Goal: Information Seeking & Learning: Learn about a topic

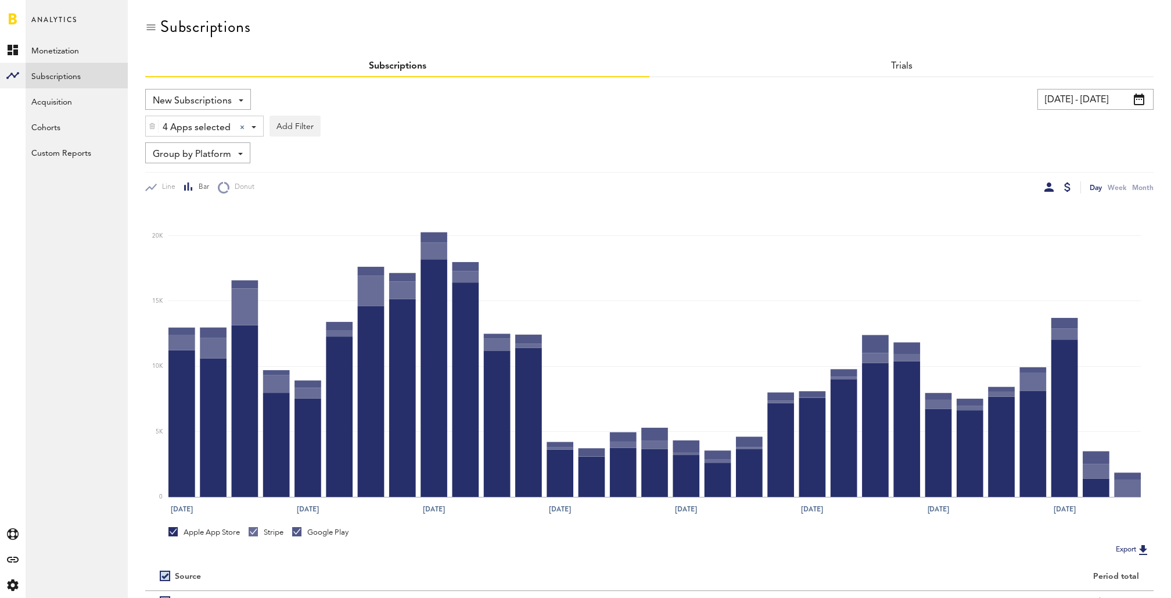
click at [1047, 183] on div at bounding box center [1049, 186] width 9 height 9
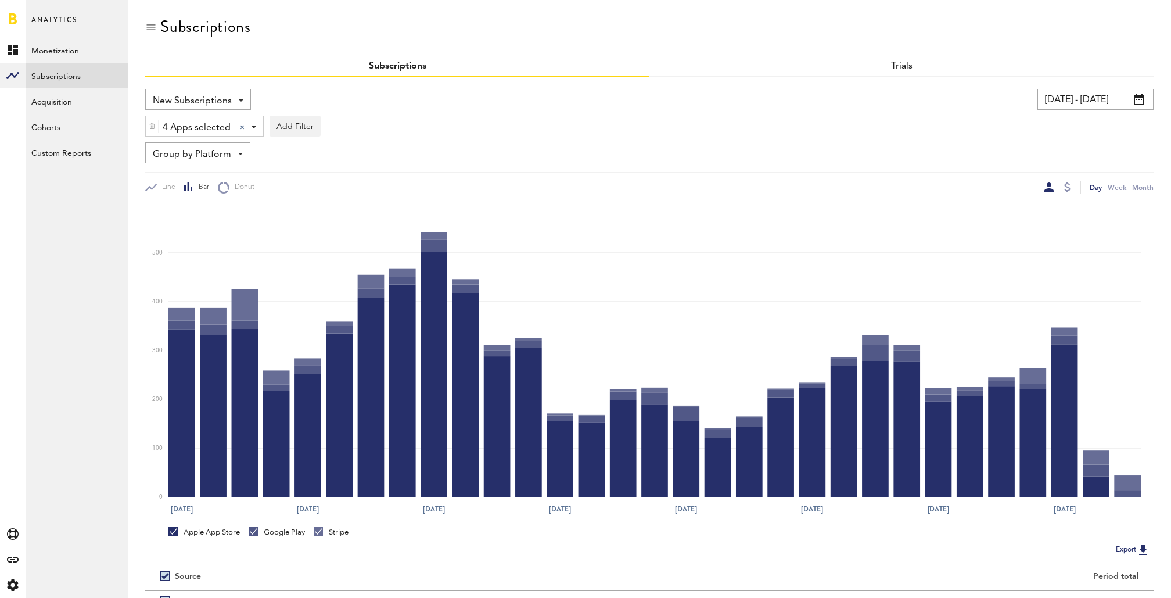
click at [224, 155] on span "Group by Platform" at bounding box center [192, 155] width 78 height 20
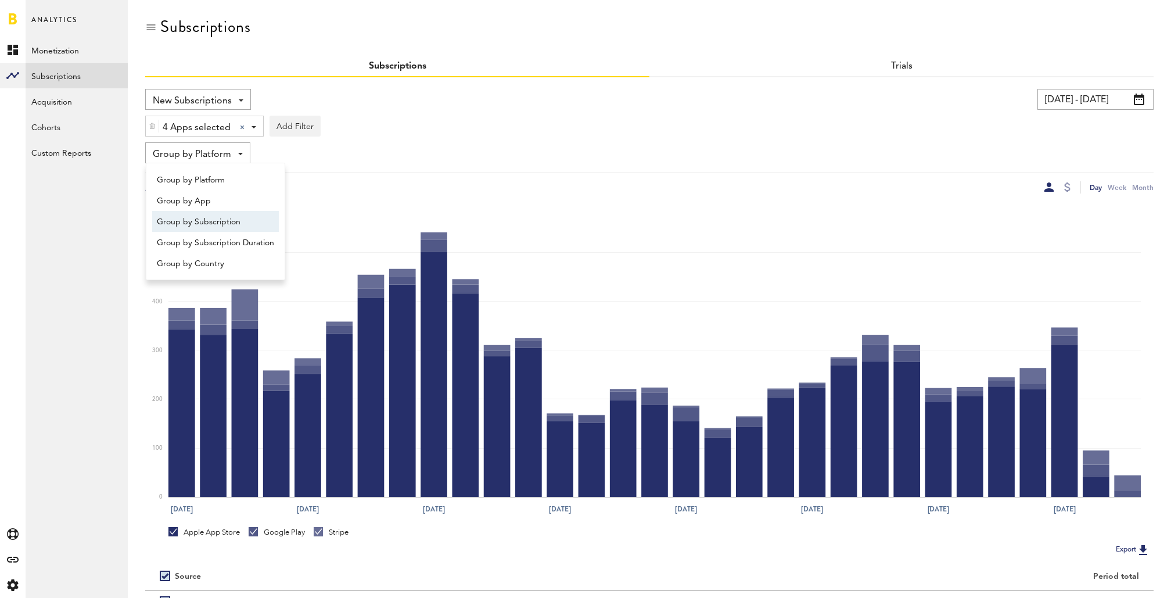
click at [211, 217] on span "Group by Subscription" at bounding box center [215, 222] width 117 height 20
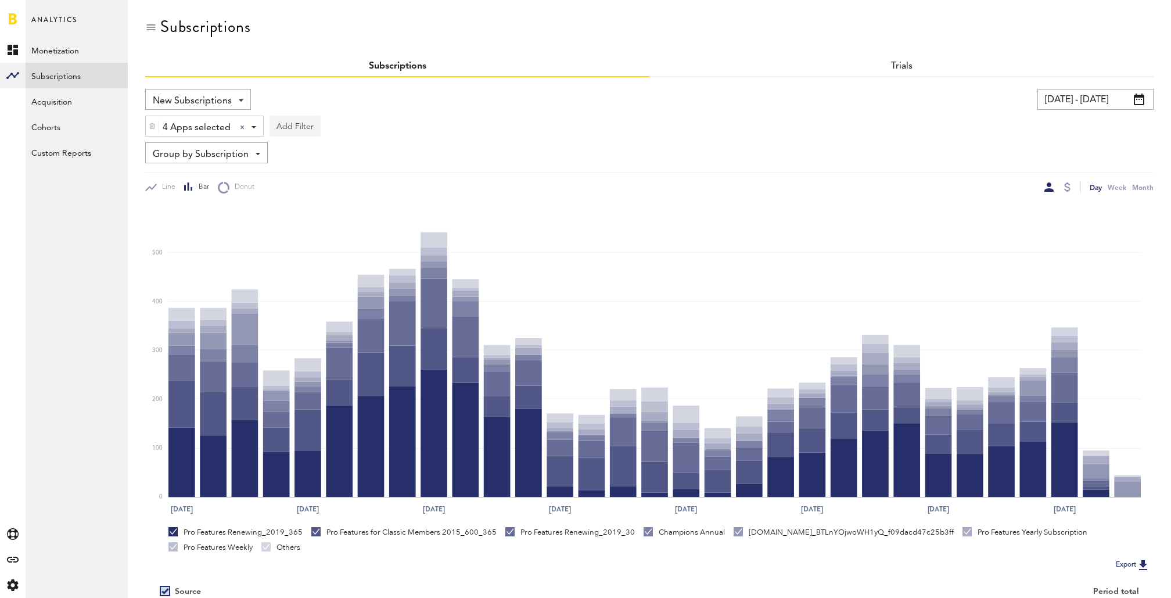
click at [285, 118] on button "Add Filter" at bounding box center [295, 126] width 51 height 21
click at [329, 215] on li "Subscription durations" at bounding box center [323, 219] width 94 height 21
click at [367, 125] on div "Subscription durations" at bounding box center [338, 128] width 103 height 20
click at [352, 191] on span "1 year" at bounding box center [325, 197] width 89 height 20
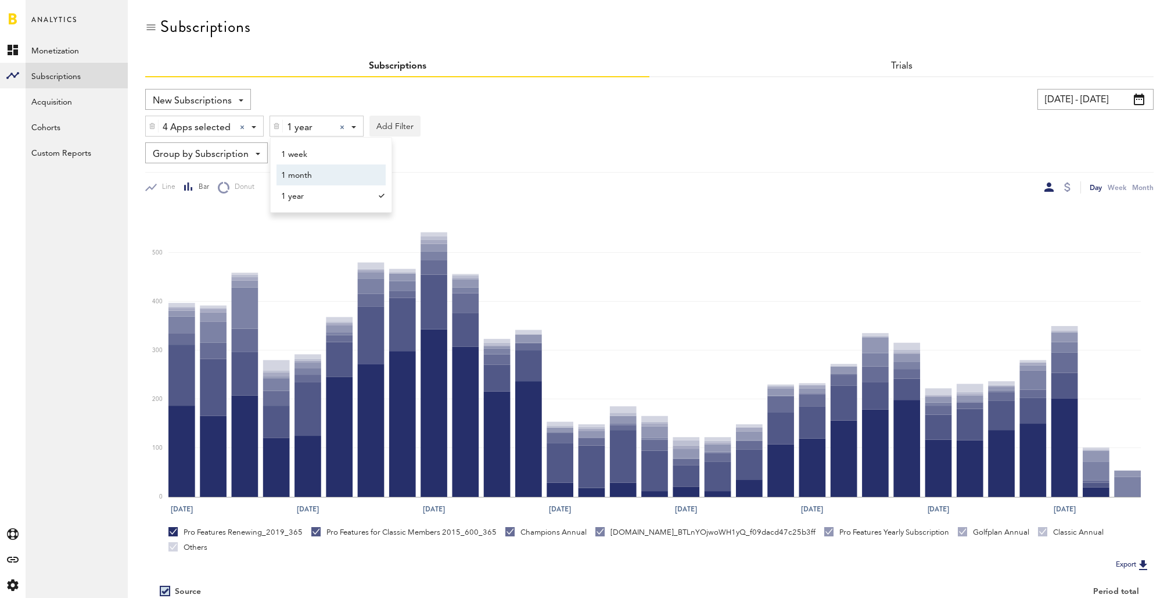
click at [533, 132] on div "4 Apps selected 4 Apps selected All Active Inactive CoachNow: Skill Coaching Ap…" at bounding box center [649, 123] width 1009 height 27
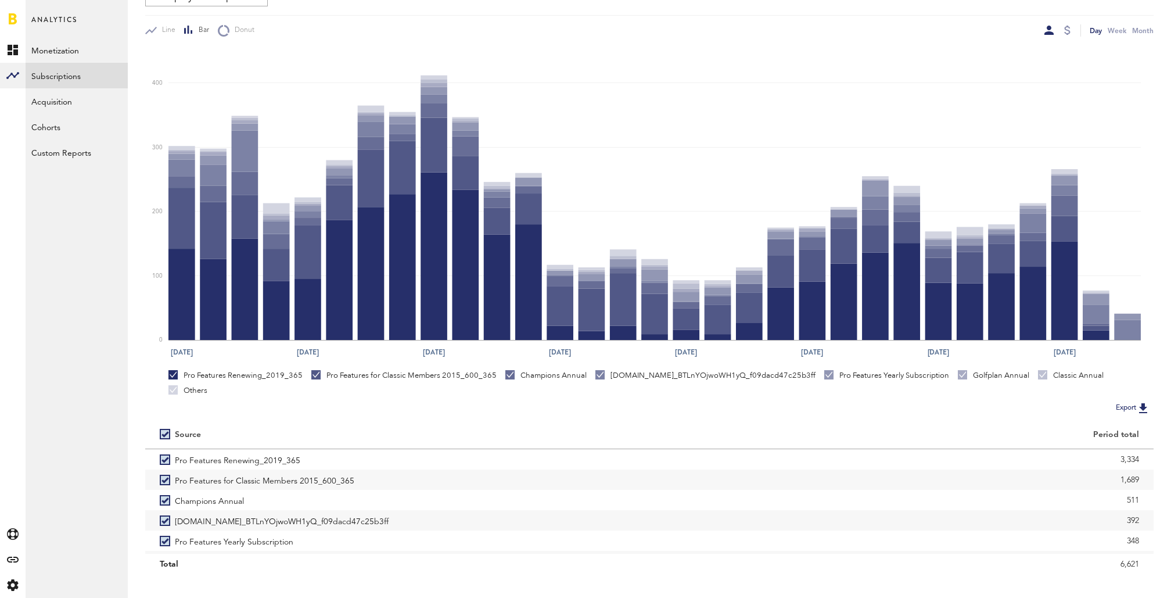
scroll to position [158, 0]
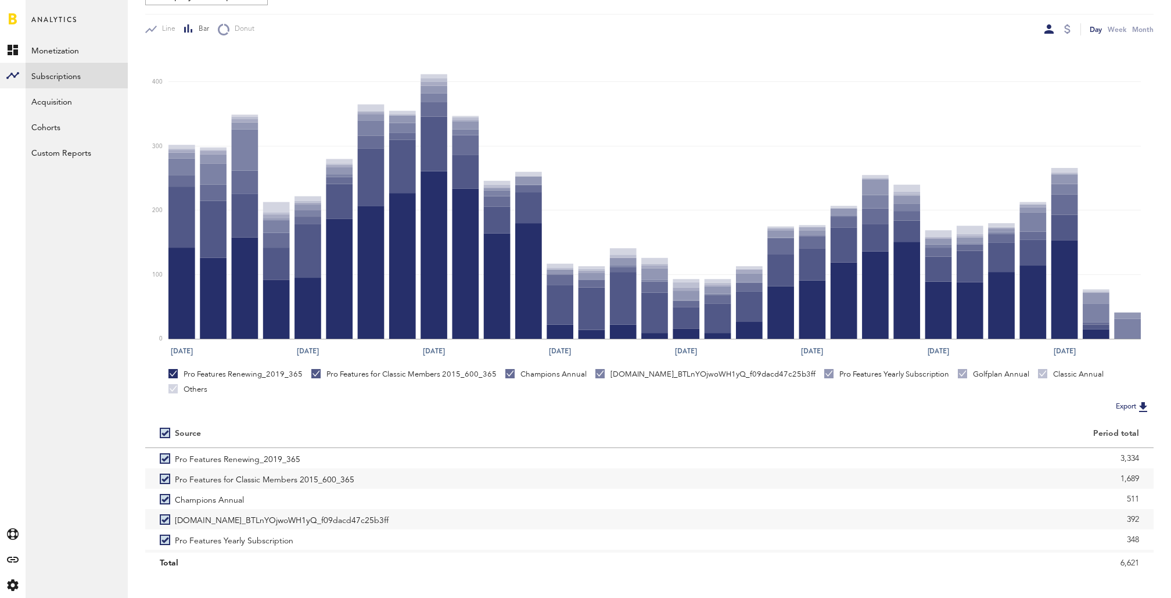
click at [166, 433] on label at bounding box center [167, 433] width 15 height 0
checkbox input "false"
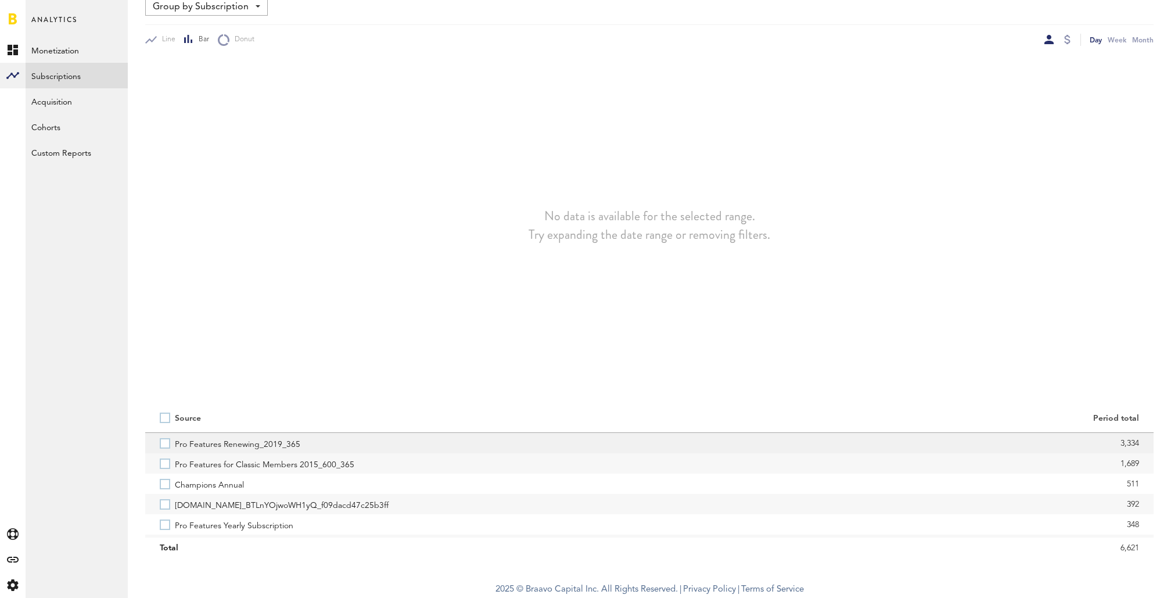
click at [165, 444] on label "Pro Features Renewing_2019_365" at bounding box center [397, 443] width 475 height 20
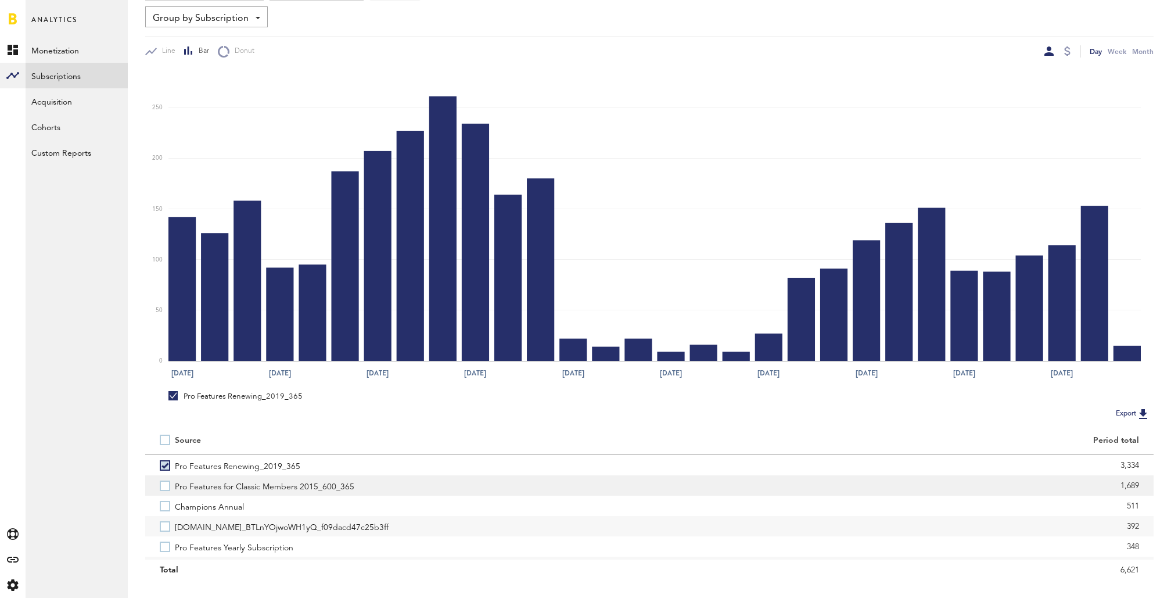
click at [167, 483] on label "Pro Features for Classic Members 2015_600_365" at bounding box center [397, 485] width 475 height 20
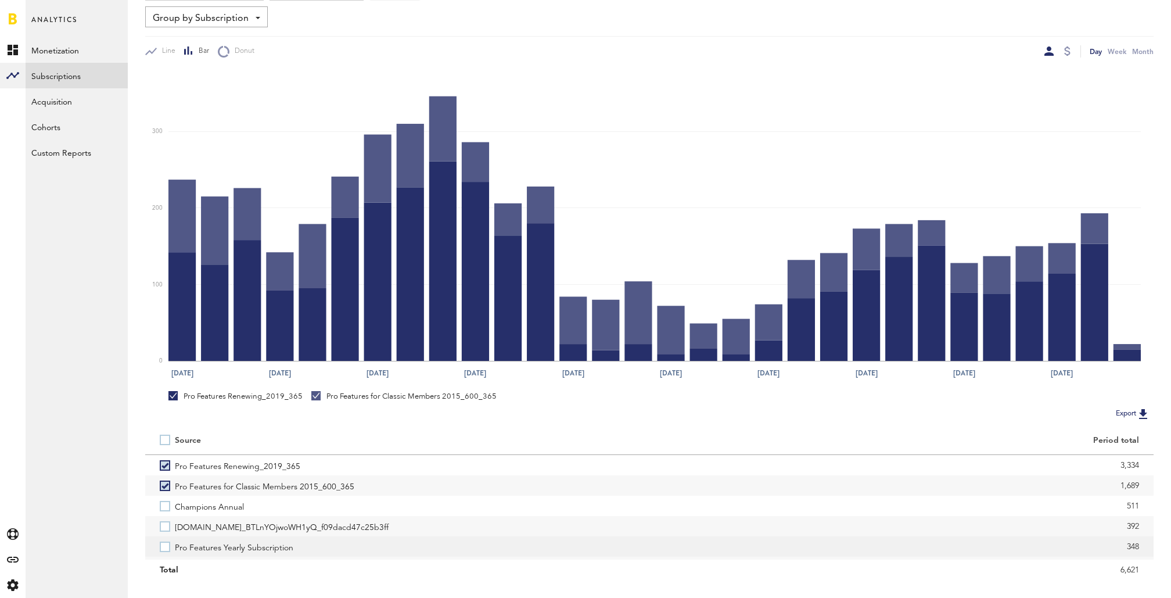
click at [161, 546] on label "Pro Features Yearly Subscription" at bounding box center [397, 546] width 475 height 20
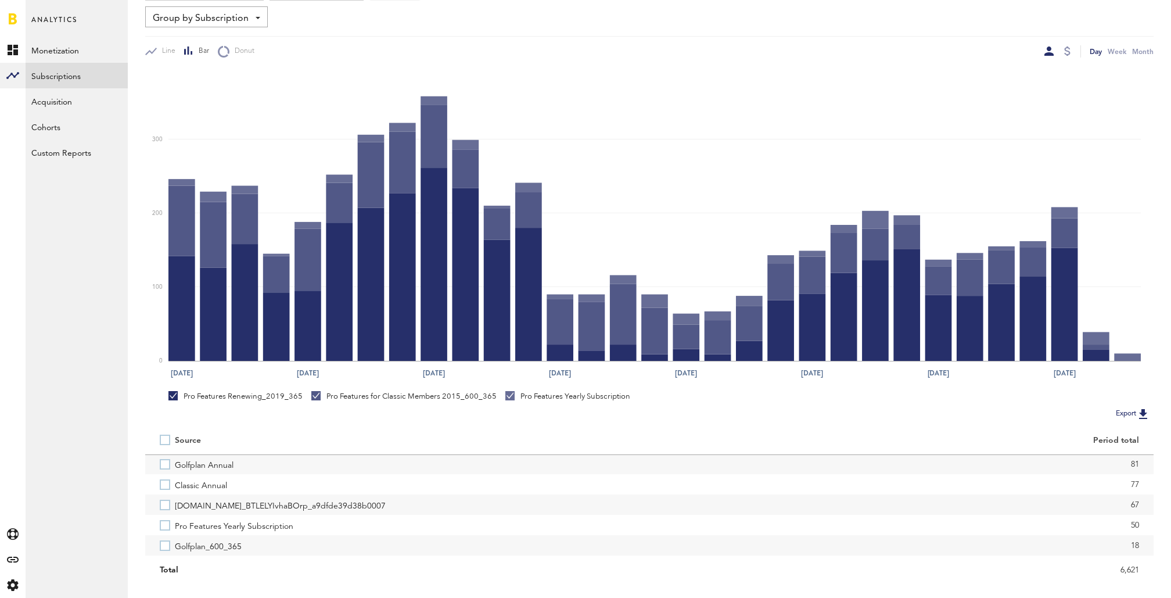
scroll to position [112, 0]
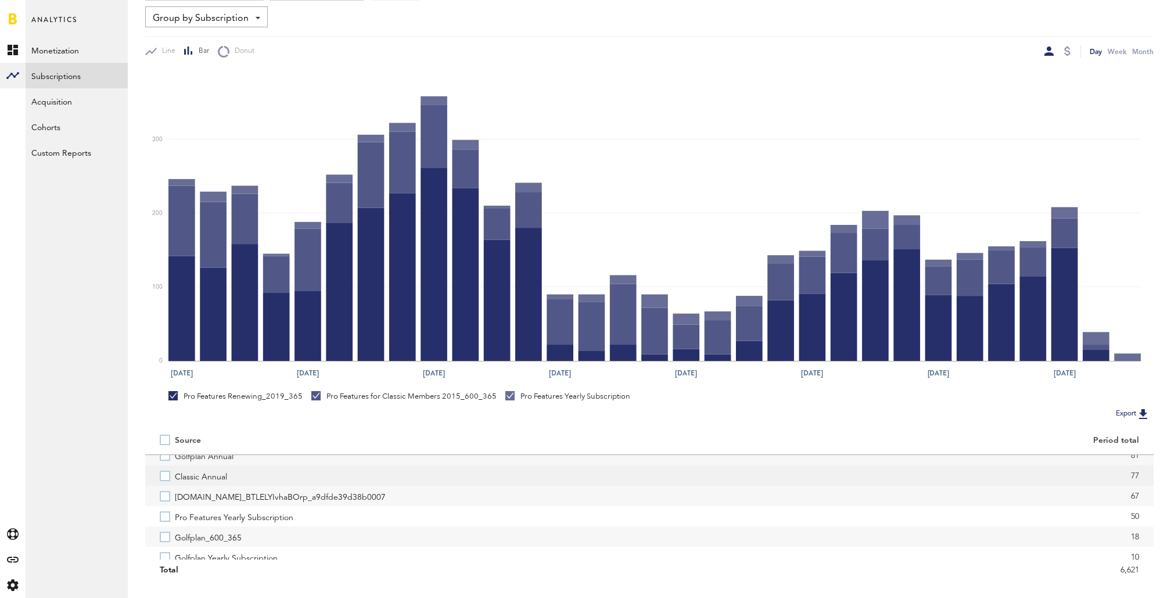
click at [163, 472] on label "Classic Annual" at bounding box center [397, 475] width 475 height 20
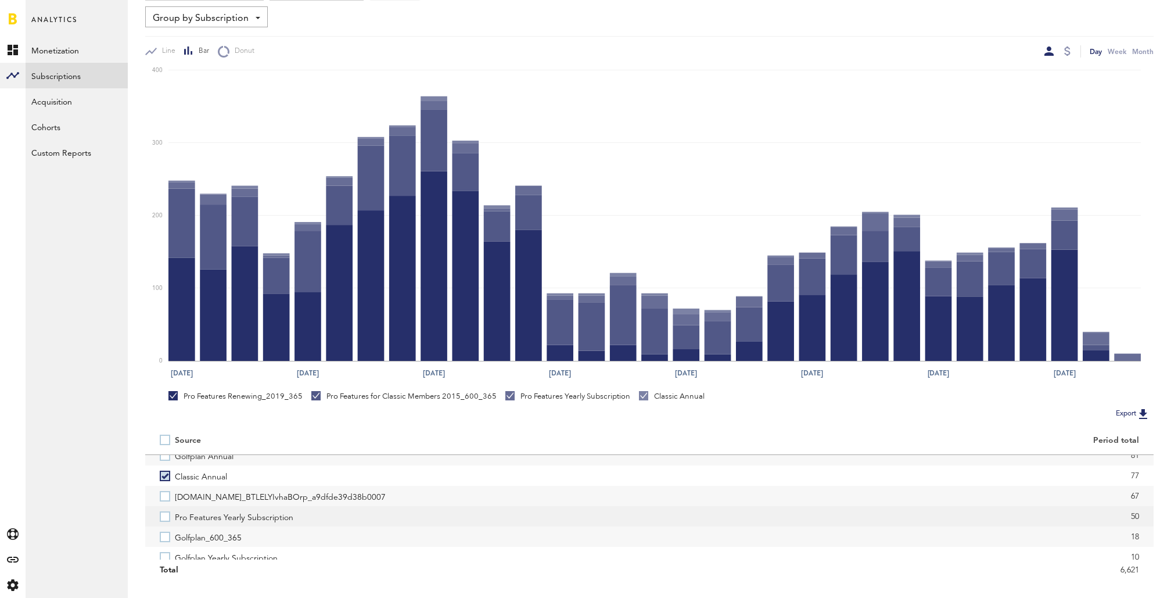
click at [168, 515] on label "Pro Features Yearly Subscription" at bounding box center [397, 516] width 475 height 20
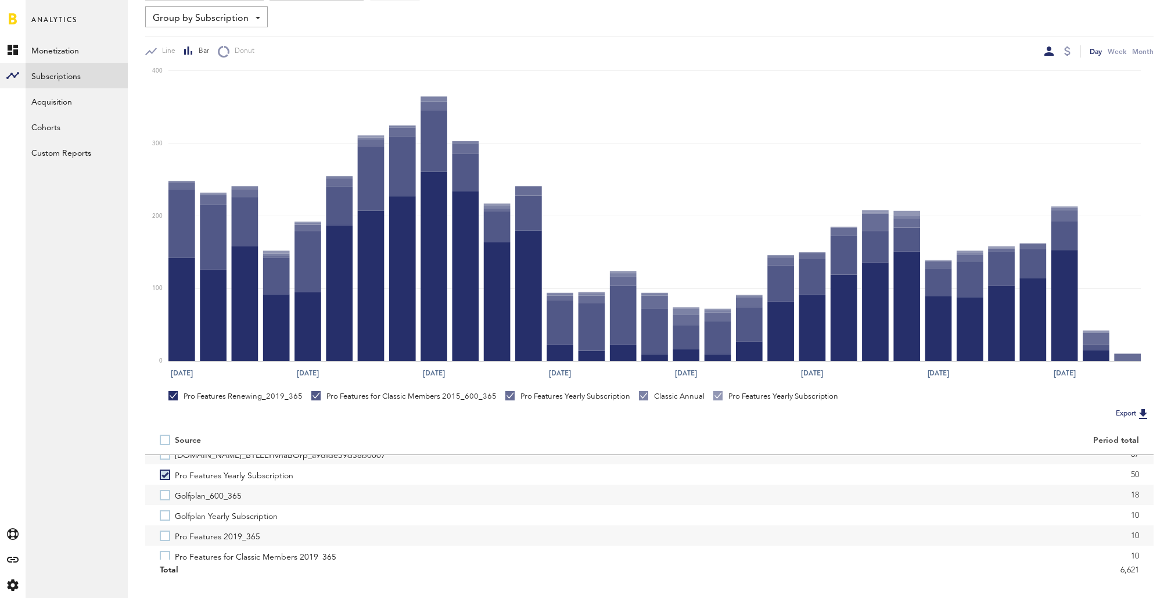
scroll to position [157, 0]
click at [166, 532] on label "Pro Features 2019_365" at bounding box center [397, 532] width 475 height 20
click at [166, 532] on label "Pro Features for Classic Members 2019_365" at bounding box center [397, 525] width 475 height 20
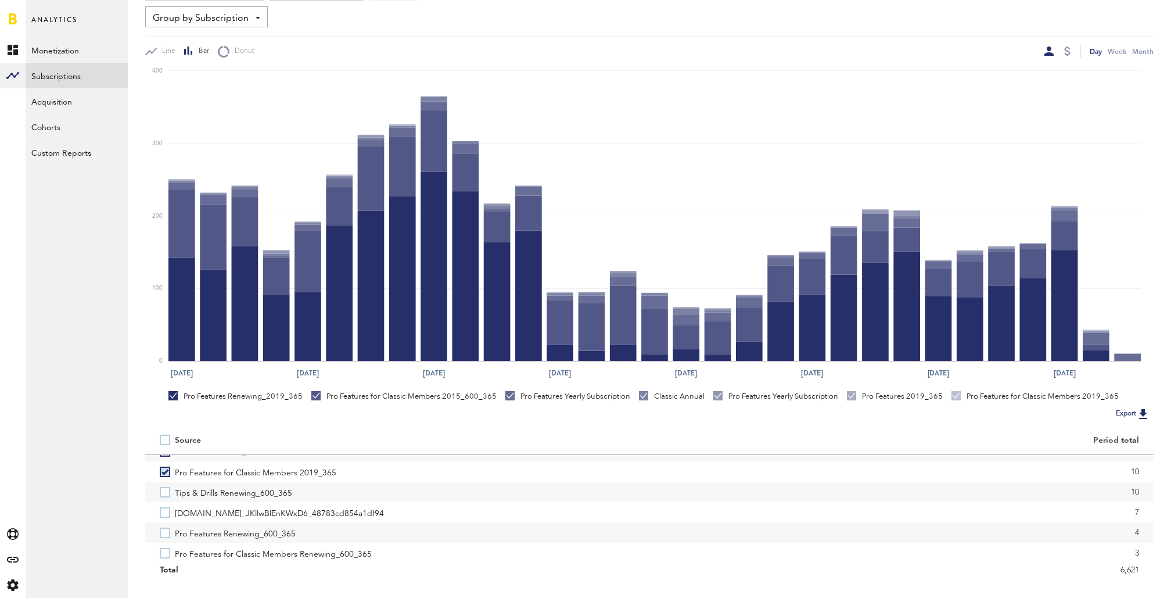
scroll to position [238, 0]
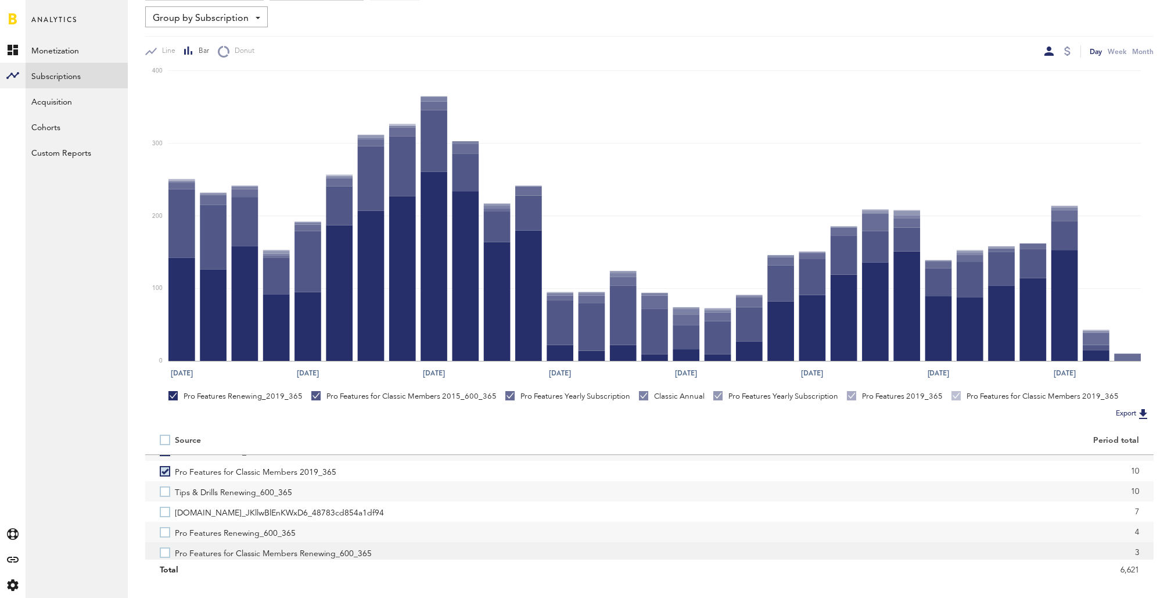
click at [166, 553] on label "Pro Features for Classic Members Renewing_600_365" at bounding box center [397, 552] width 475 height 20
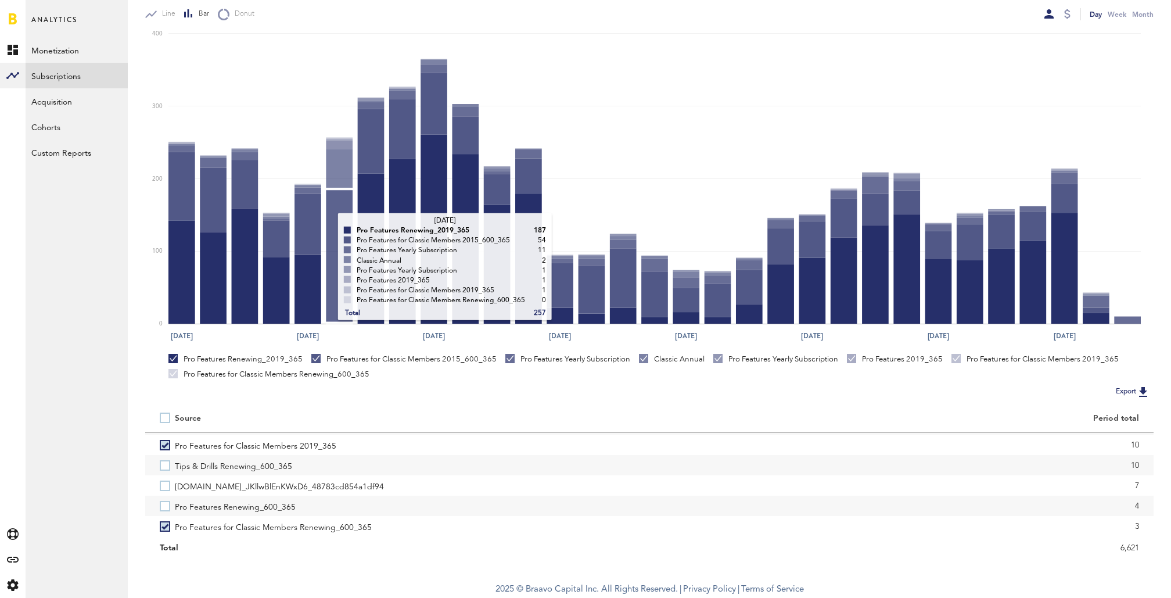
scroll to position [0, 0]
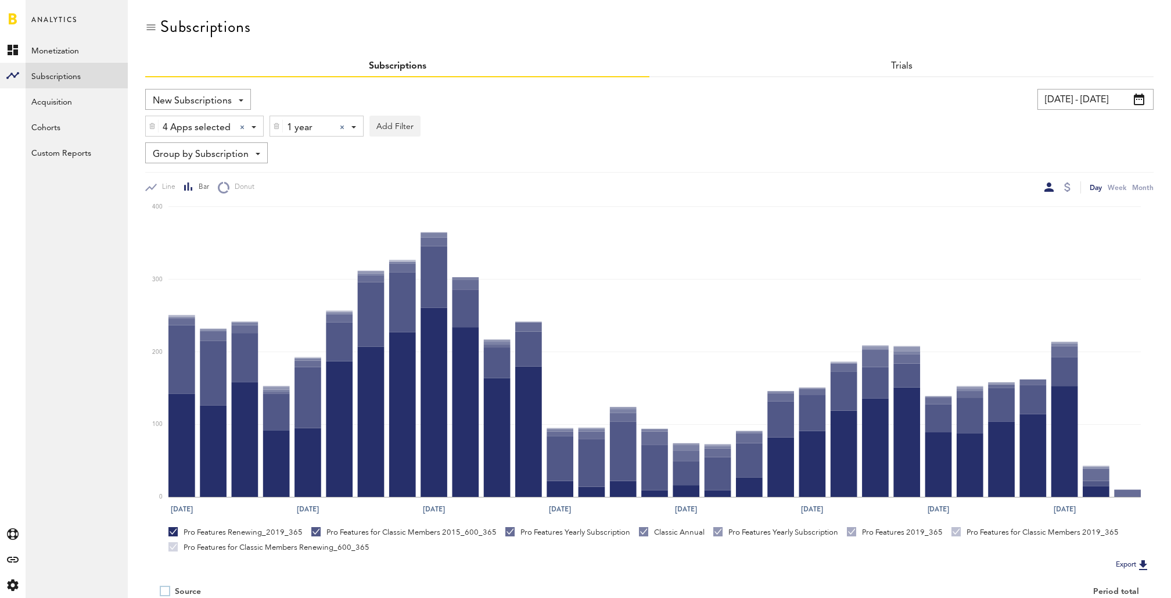
click at [340, 127] on div at bounding box center [342, 127] width 5 height 5
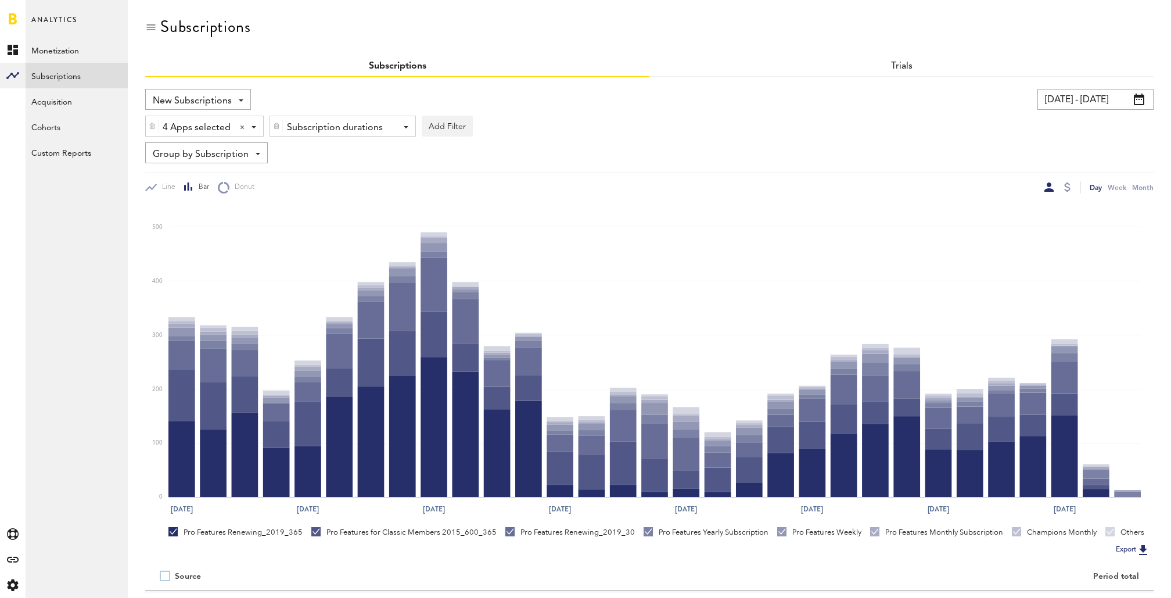
click at [340, 127] on div "Subscription durations" at bounding box center [338, 128] width 103 height 20
click at [334, 170] on span "1 month" at bounding box center [325, 176] width 89 height 20
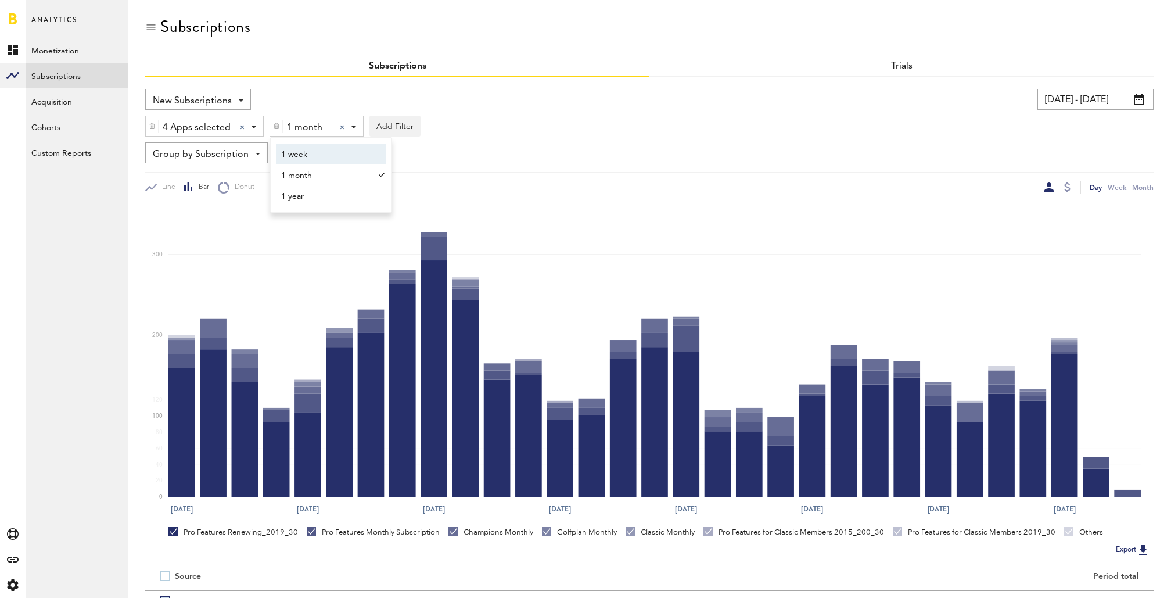
click at [605, 126] on div "4 Apps selected 4 Apps selected All Active Inactive CoachNow: Skill Coaching Ap…" at bounding box center [649, 123] width 1009 height 27
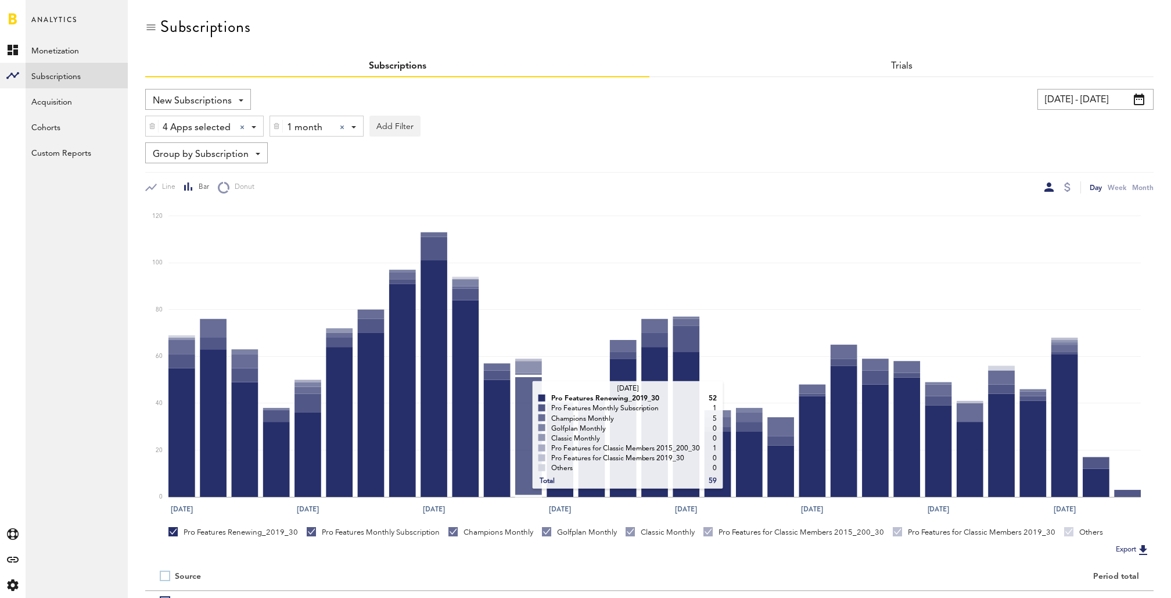
scroll to position [158, 0]
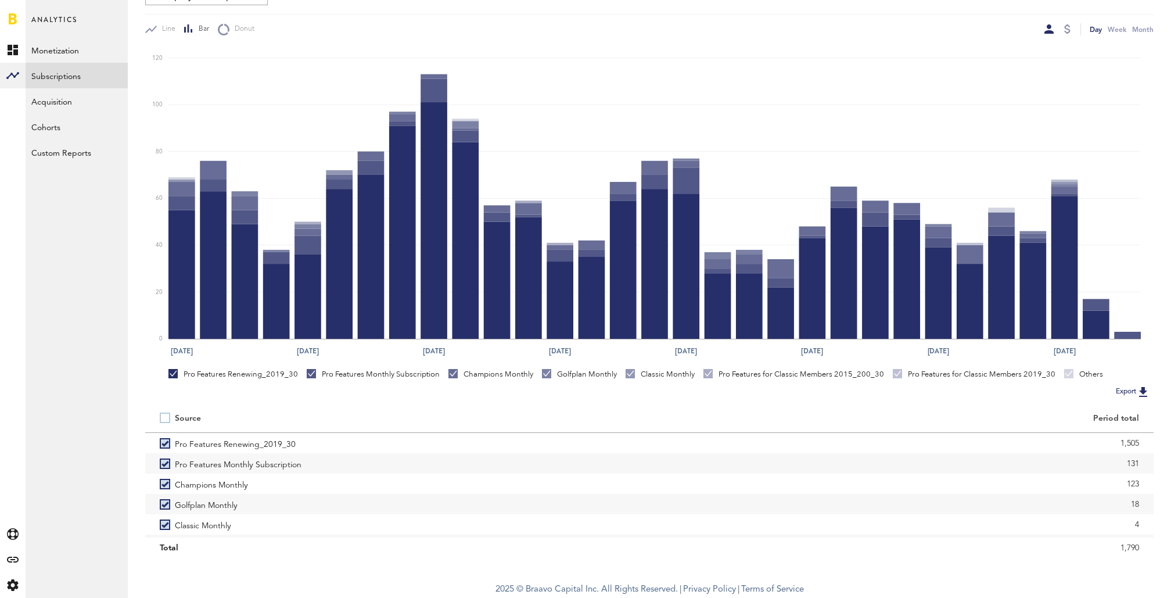
click at [164, 418] on label at bounding box center [167, 418] width 15 height 0
checkbox input "false"
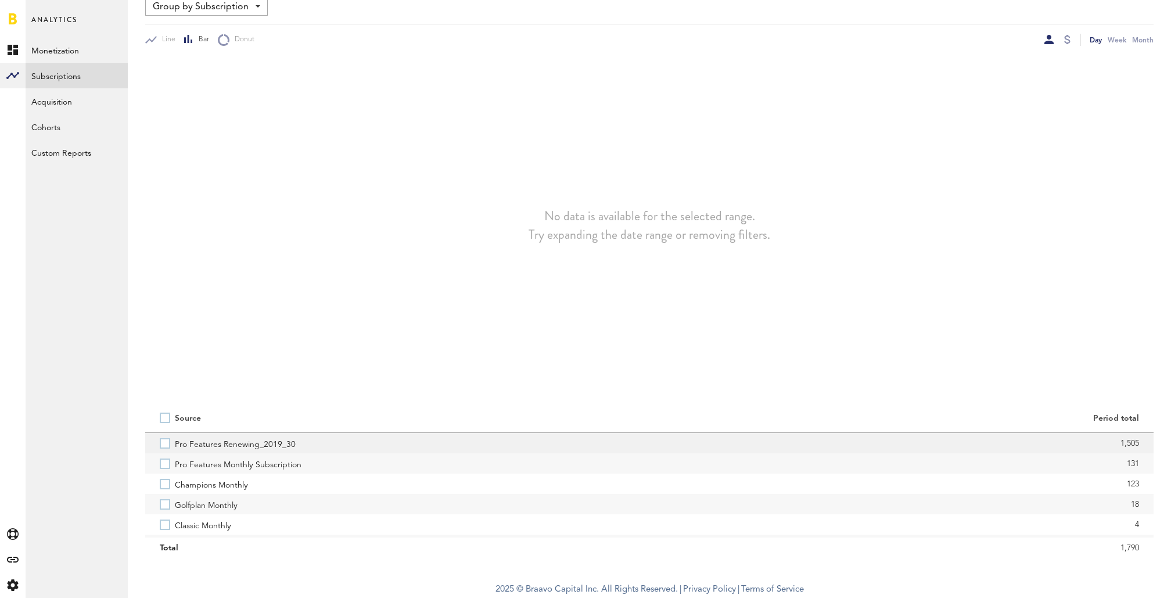
click at [166, 443] on label "Pro Features Renewing_2019_30" at bounding box center [397, 443] width 475 height 20
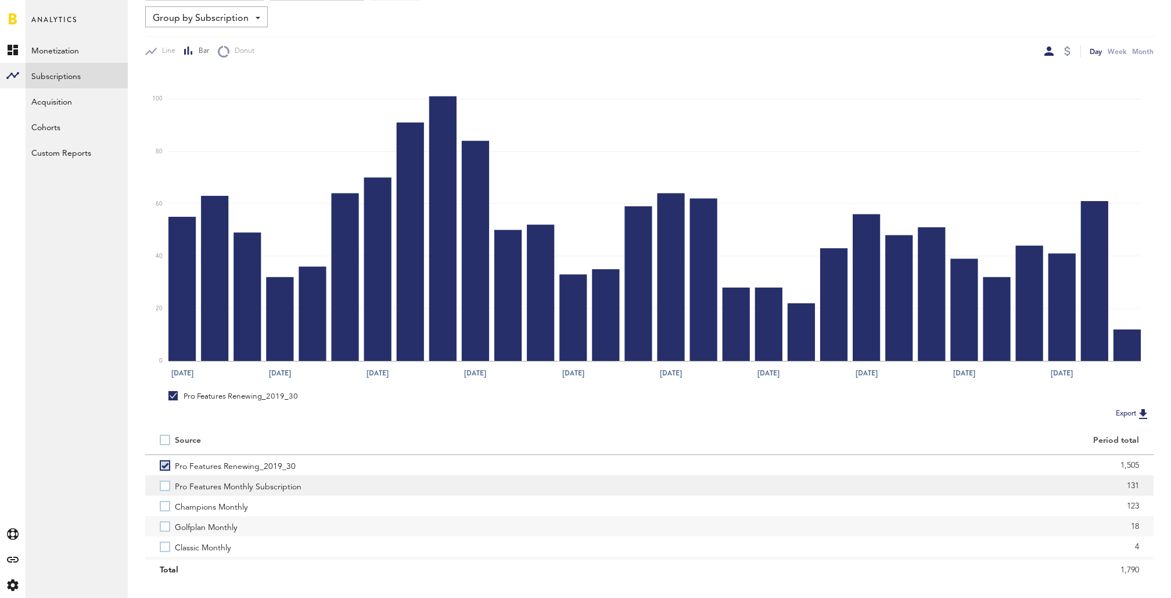
click at [167, 486] on label "Pro Features Monthly Subscription" at bounding box center [397, 485] width 475 height 20
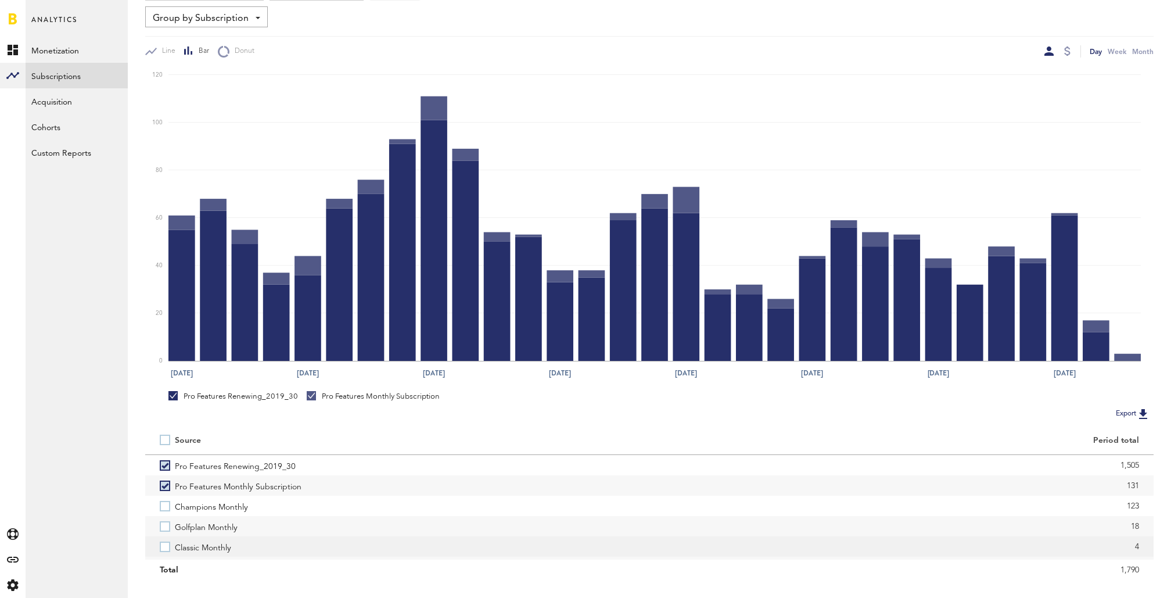
click at [167, 540] on label "Classic Monthly" at bounding box center [397, 546] width 475 height 20
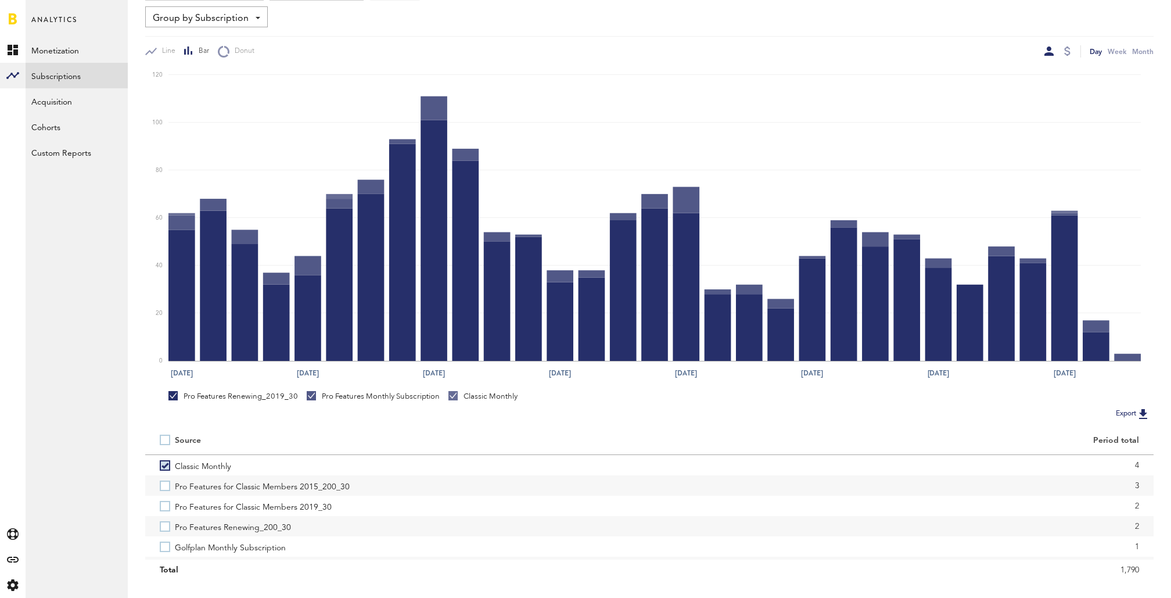
scroll to position [91, 0]
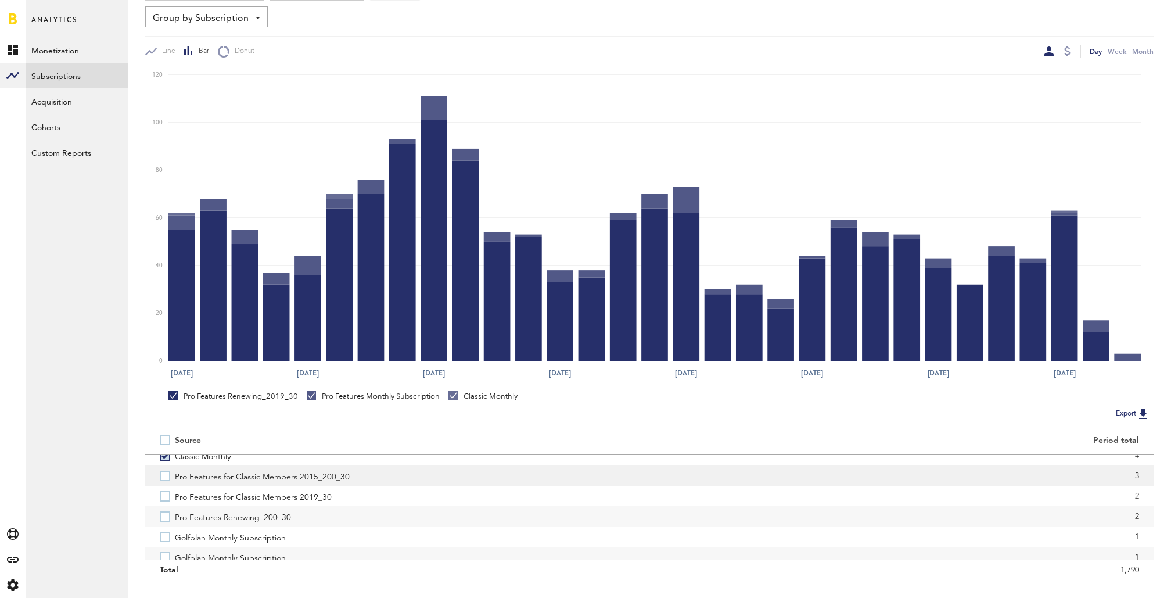
click at [162, 481] on label "Pro Features for Classic Members 2015_200_30" at bounding box center [397, 475] width 475 height 20
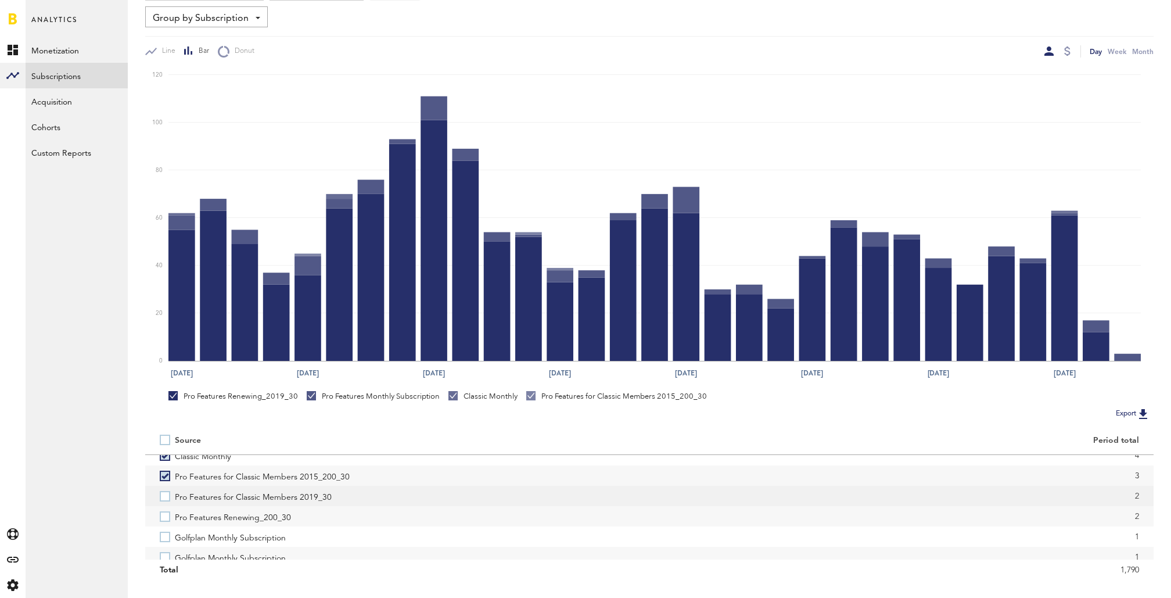
click at [163, 500] on label "Pro Features for Classic Members 2019_30" at bounding box center [397, 496] width 475 height 20
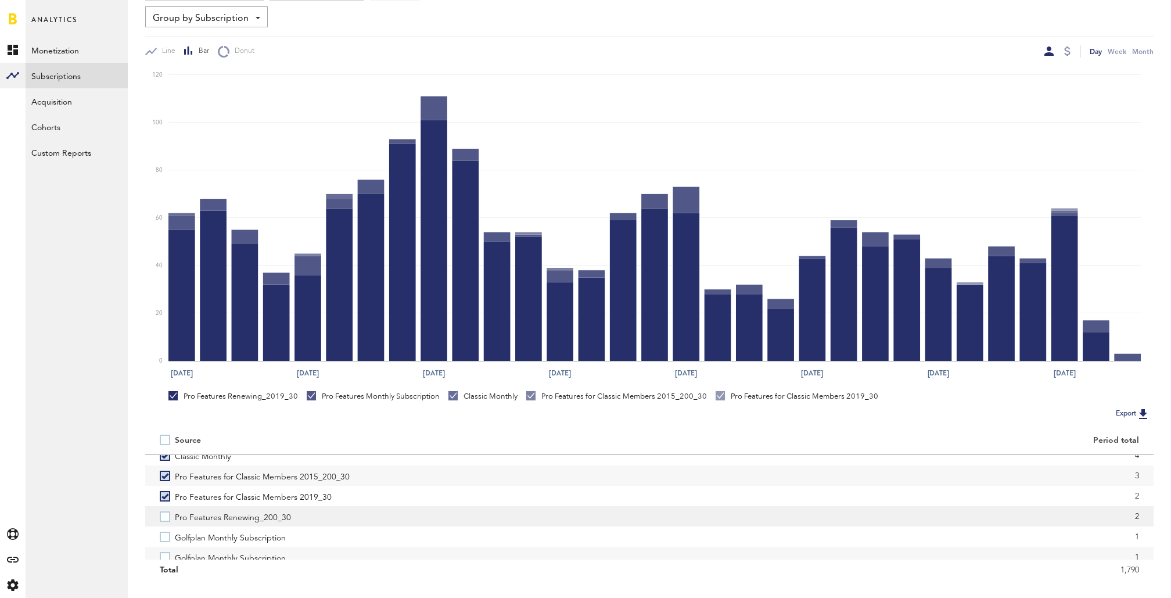
click at [164, 517] on label "Pro Features Renewing_200_30" at bounding box center [397, 516] width 475 height 20
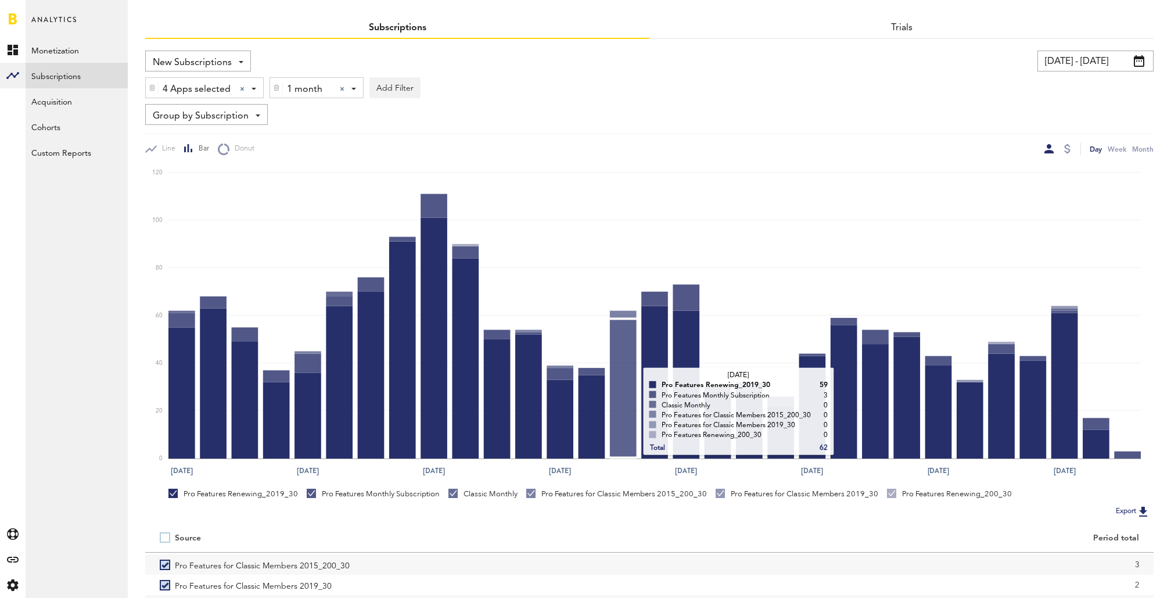
scroll to position [0, 0]
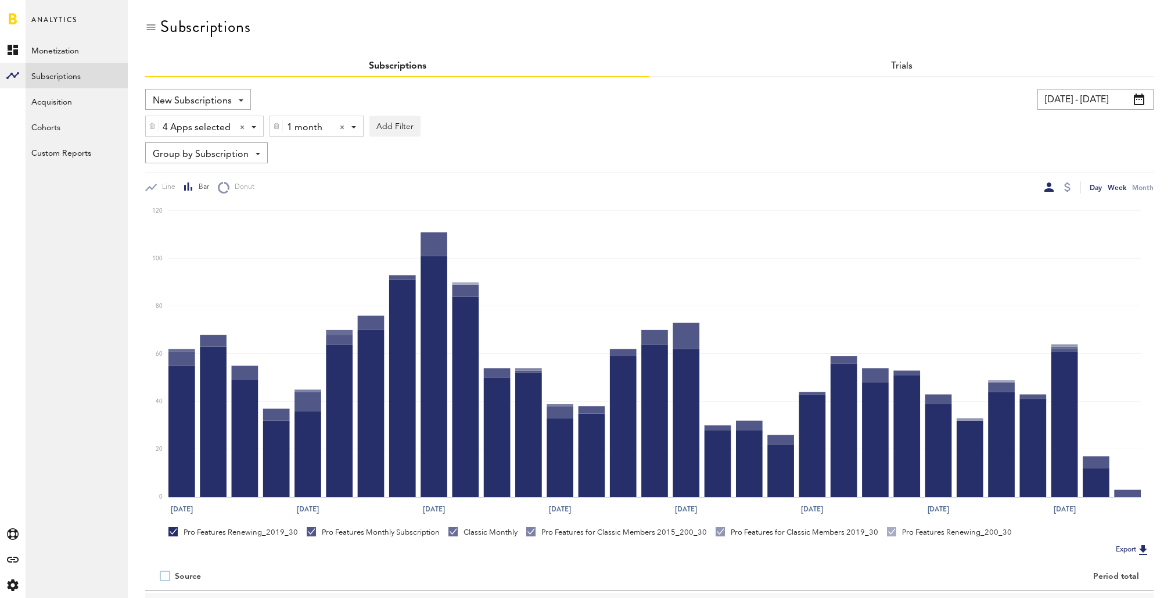
click at [1119, 187] on div "Week" at bounding box center [1117, 187] width 19 height 12
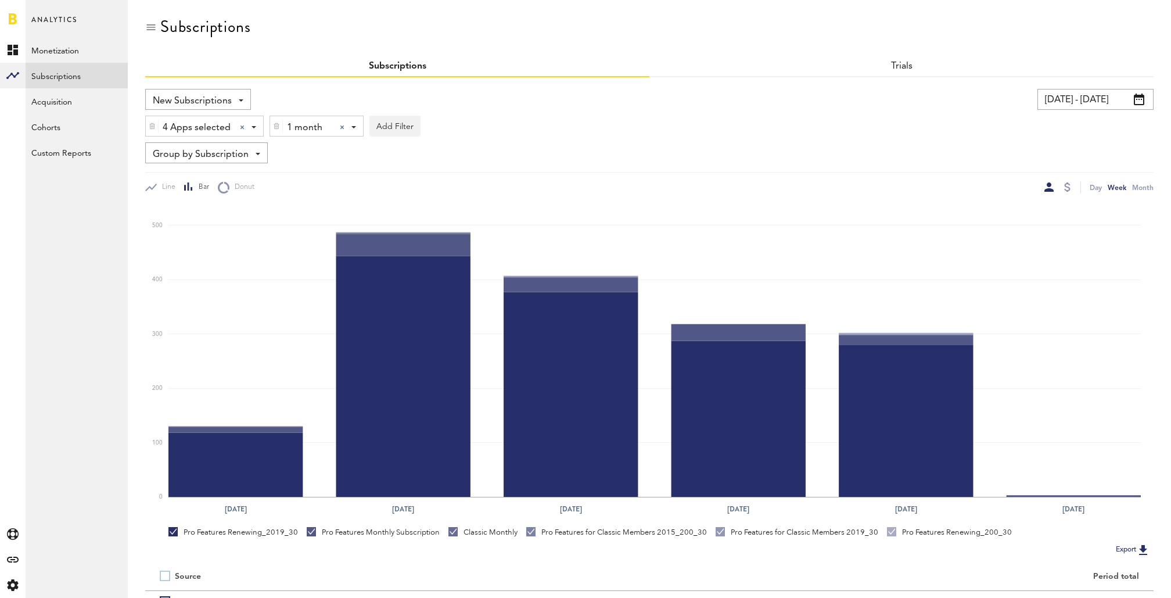
click at [340, 124] on div "1 month 1 month 1 week 1 month 1 year" at bounding box center [316, 126] width 93 height 21
click at [341, 127] on div at bounding box center [342, 127] width 5 height 5
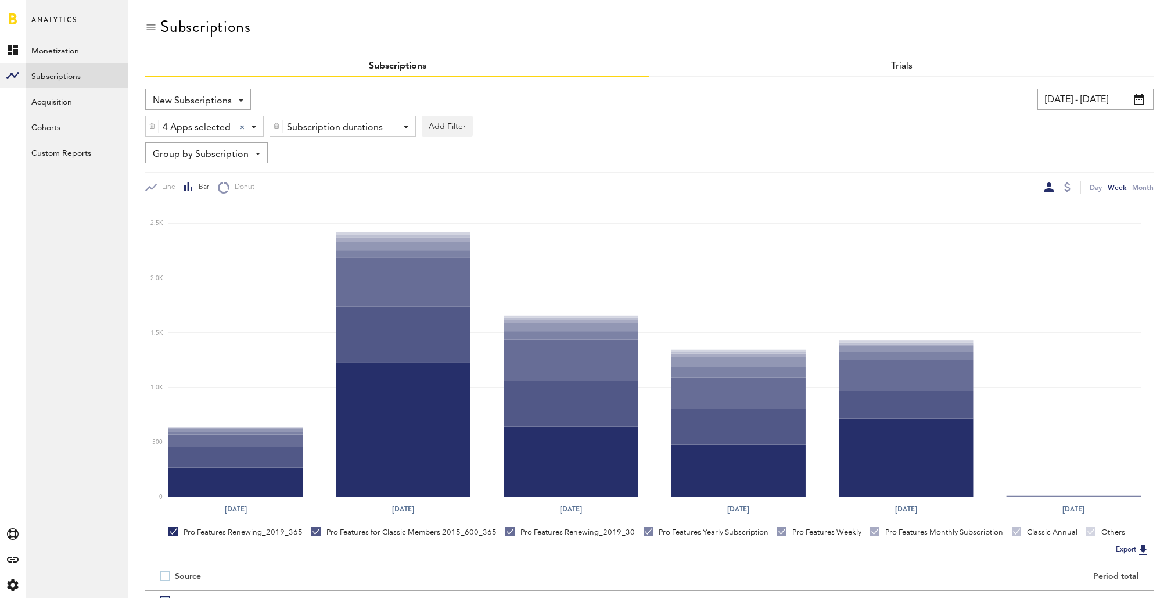
click at [274, 127] on img at bounding box center [276, 126] width 7 height 8
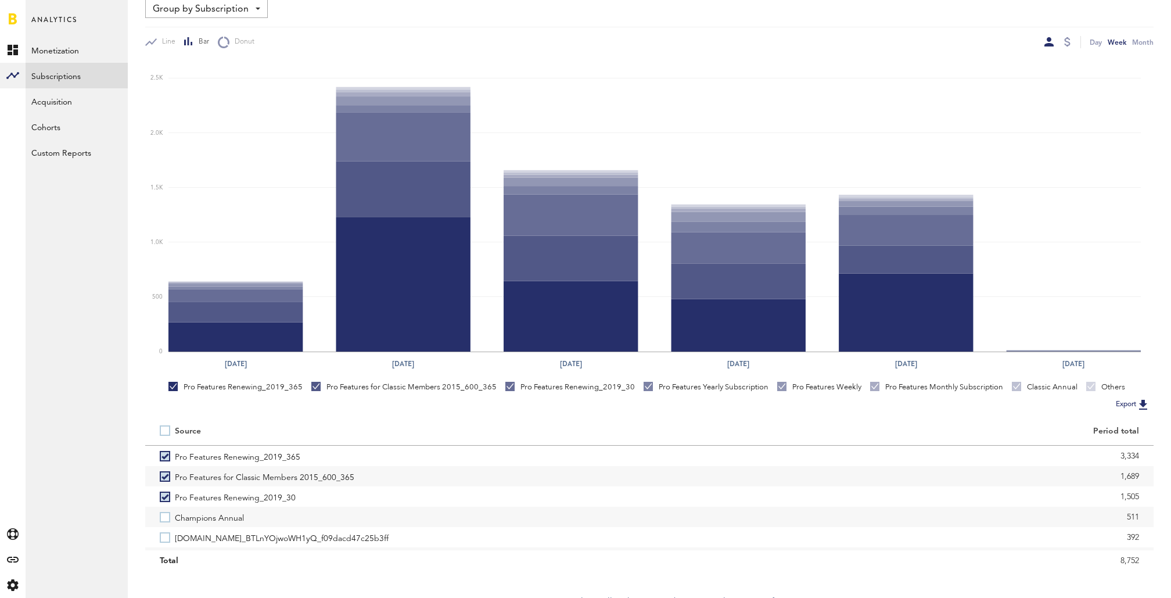
scroll to position [158, 0]
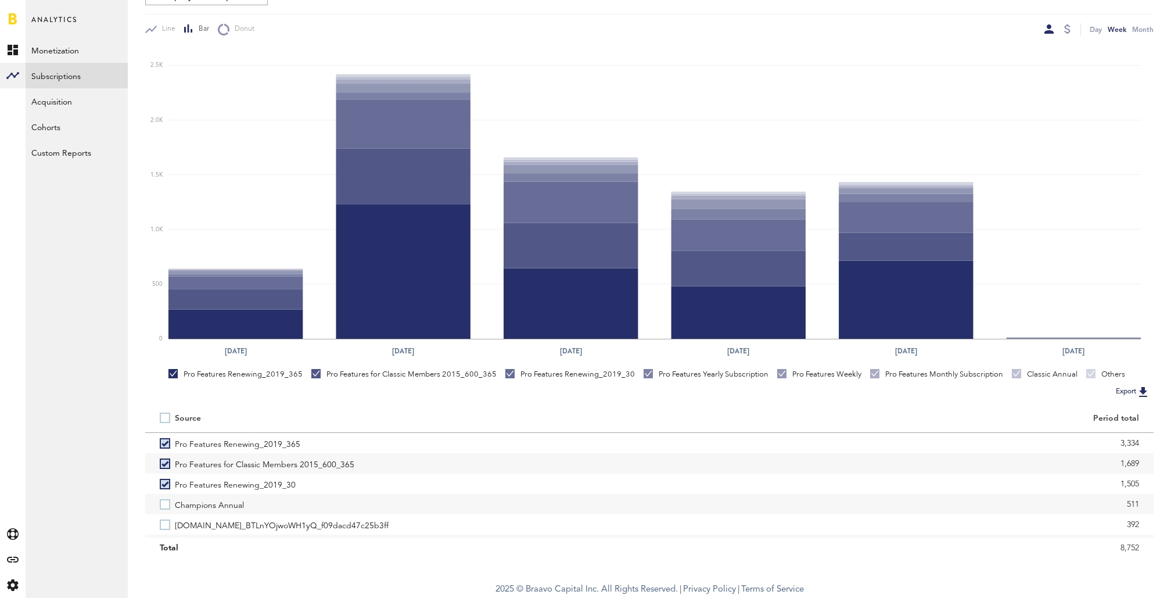
click at [166, 418] on label at bounding box center [167, 418] width 15 height 0
checkbox input "true"
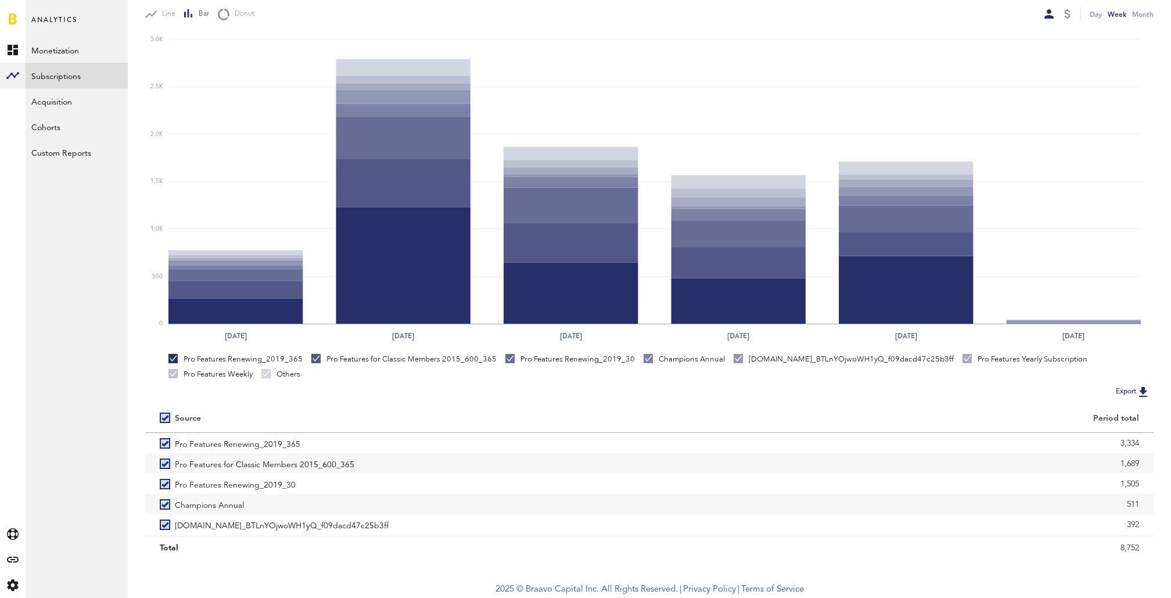
scroll to position [0, 0]
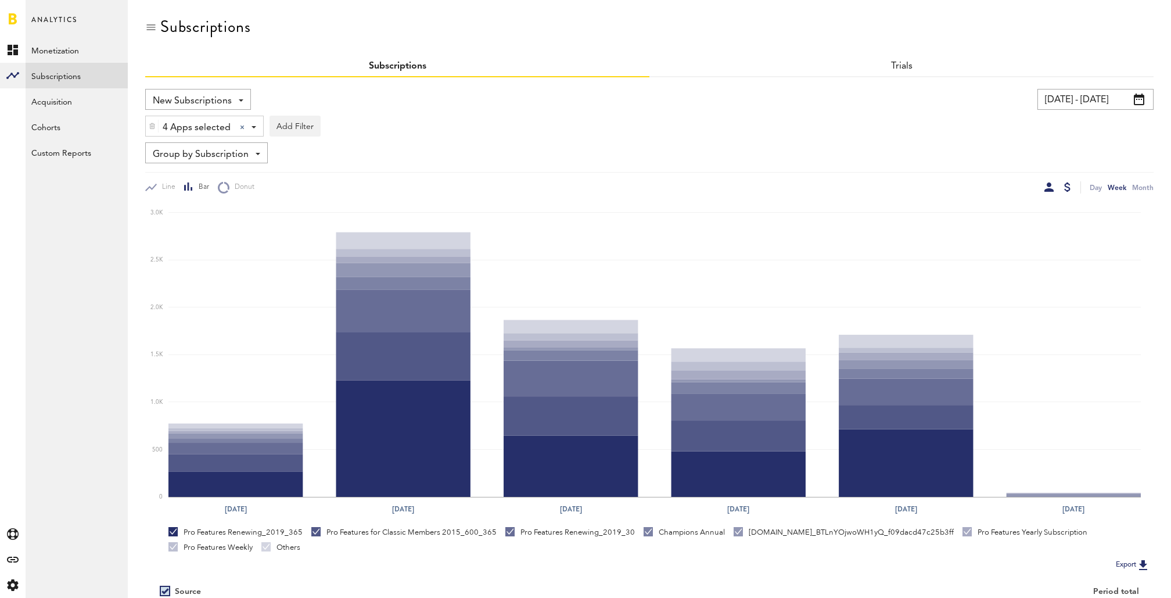
click at [1065, 190] on div at bounding box center [1068, 186] width 6 height 9
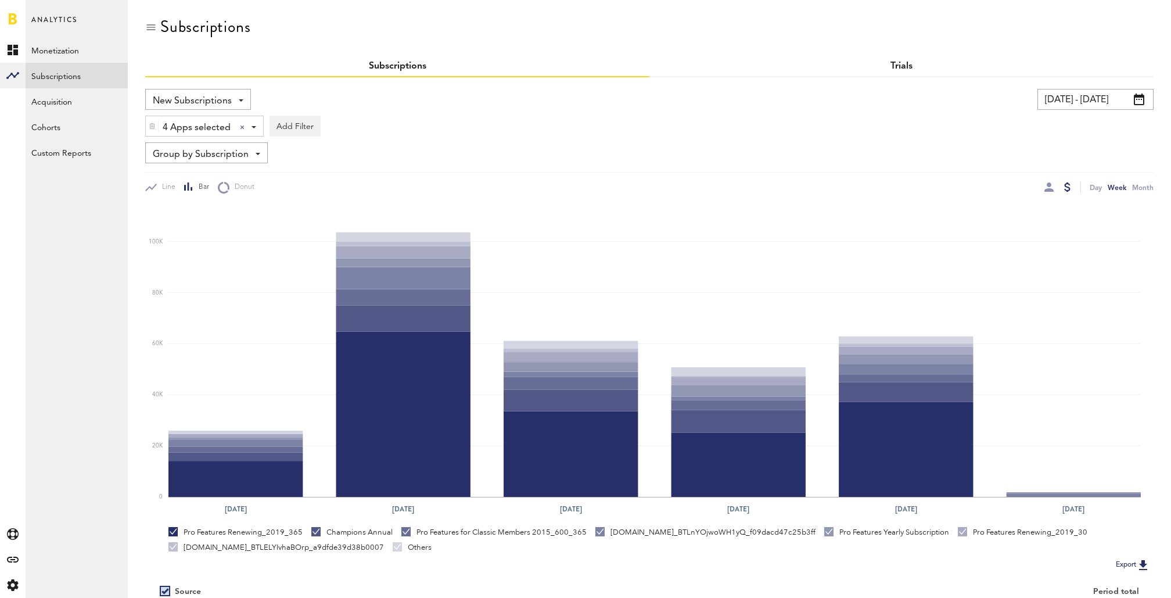
click at [901, 62] on link "Trials" at bounding box center [902, 66] width 22 height 9
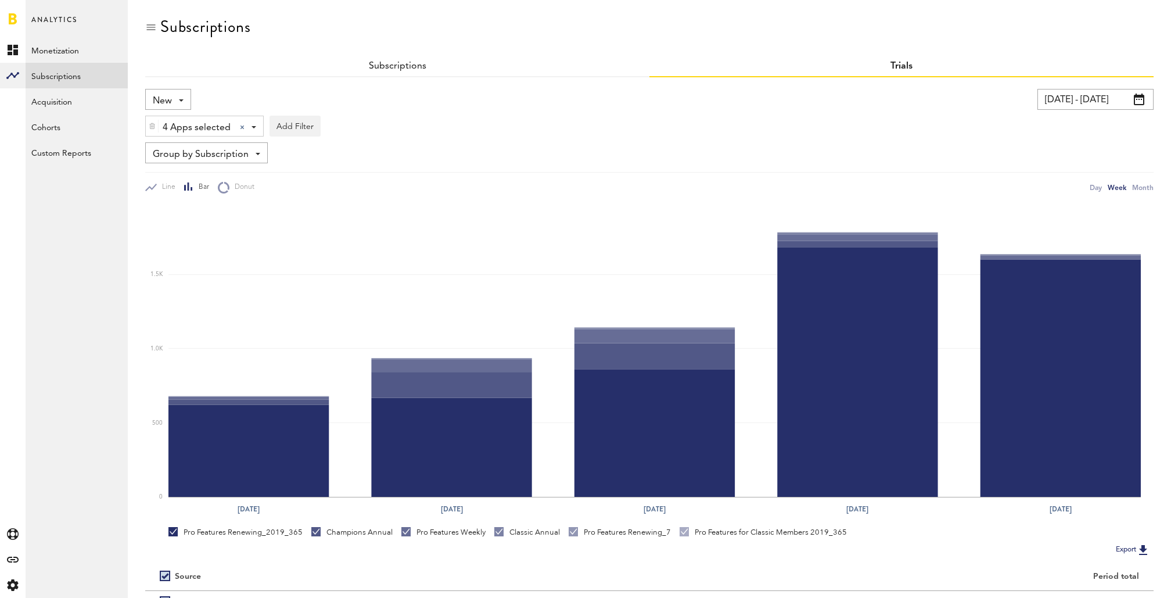
click at [170, 105] on span "New" at bounding box center [162, 101] width 19 height 20
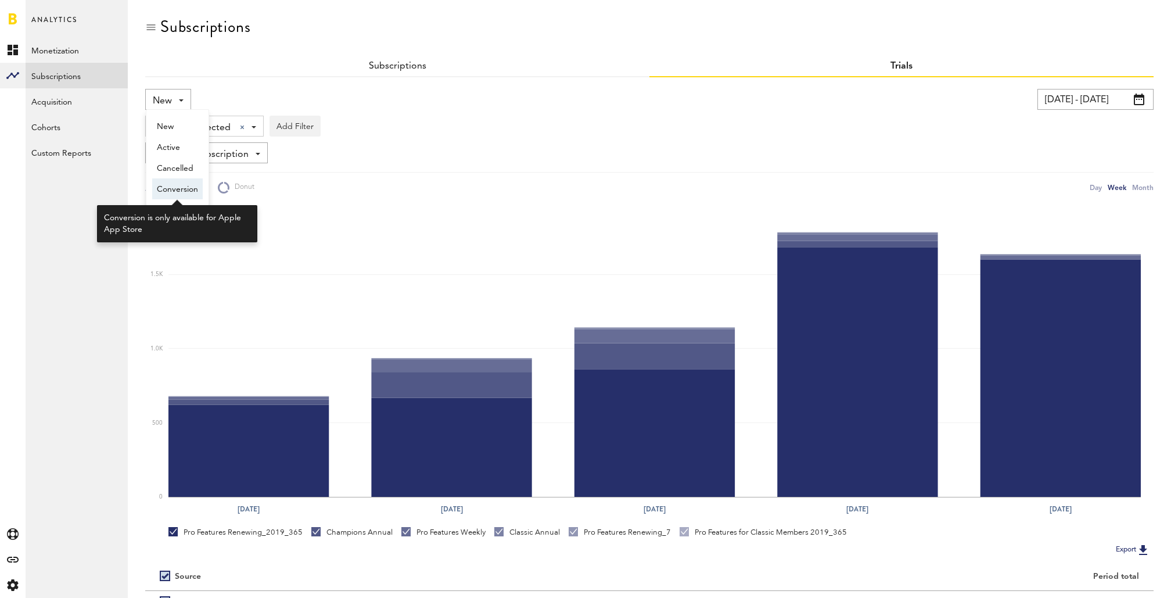
click at [184, 187] on span "Conversion" at bounding box center [177, 190] width 41 height 20
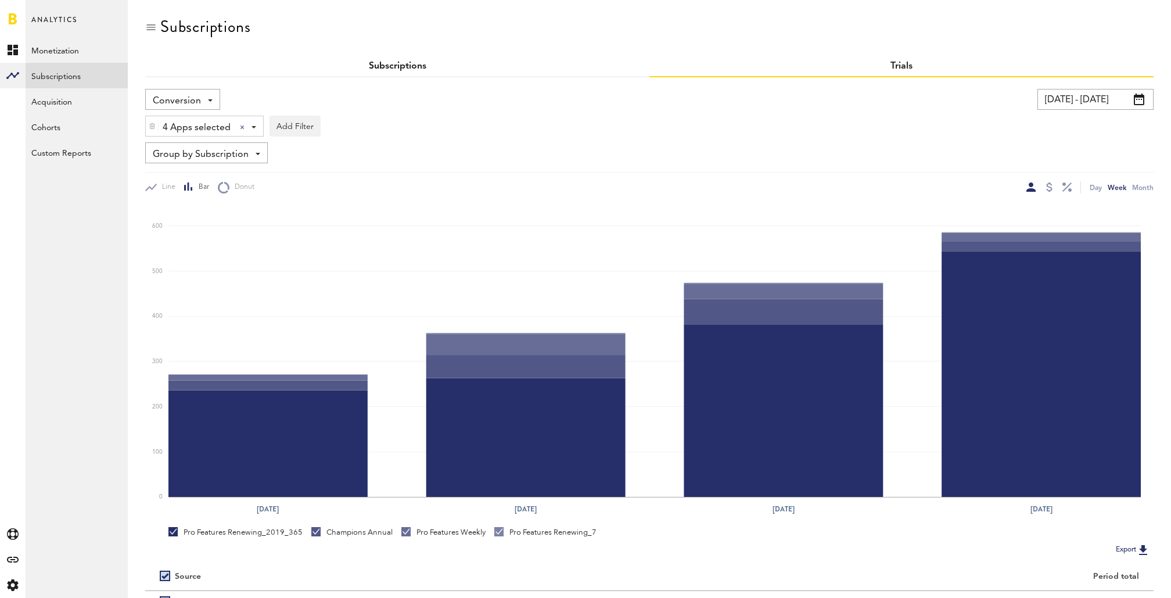
click at [400, 63] on link "Subscriptions" at bounding box center [398, 66] width 58 height 9
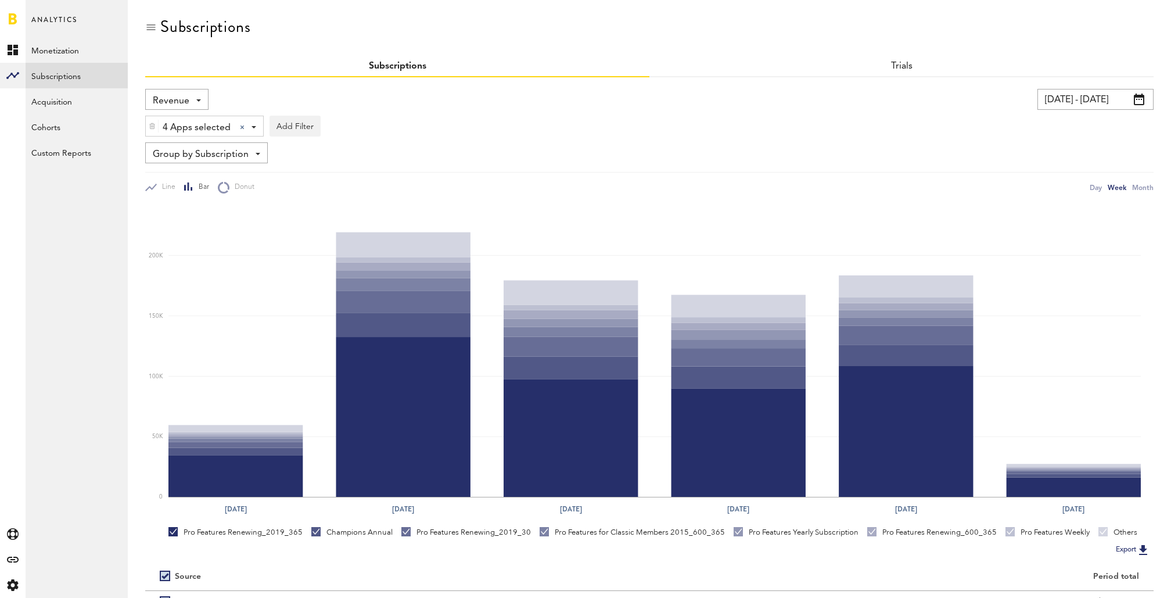
click at [191, 96] on div "Revenue Revenue MRR Actives Trial Status Billing Retries New Subscriptions Rene…" at bounding box center [176, 99] width 63 height 21
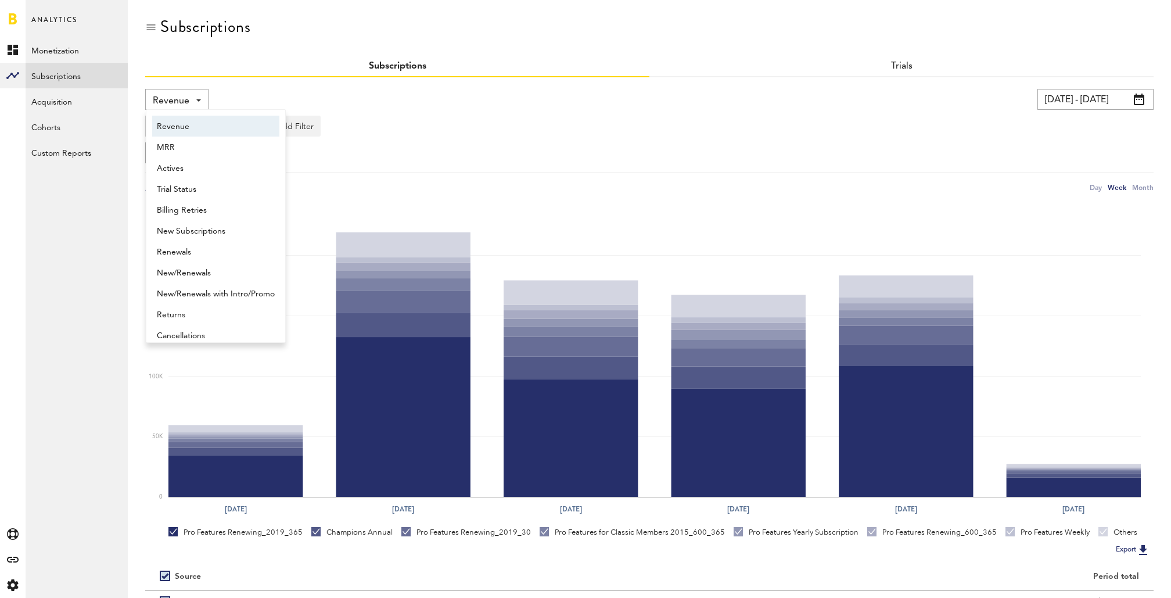
scroll to position [6, 0]
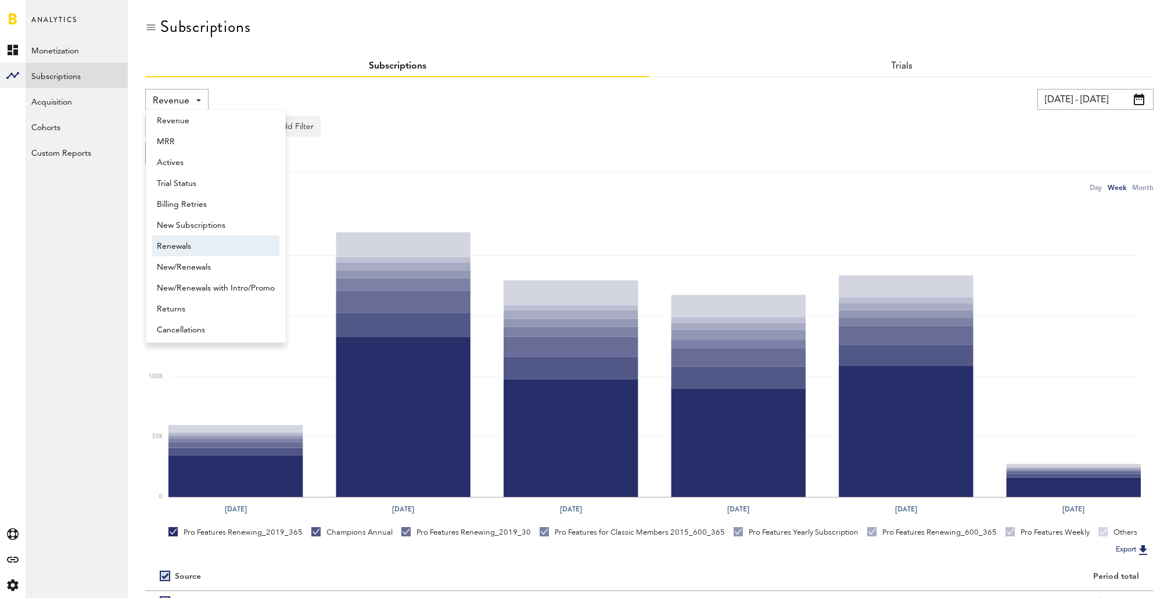
click at [197, 248] on span "Renewals" at bounding box center [216, 246] width 118 height 20
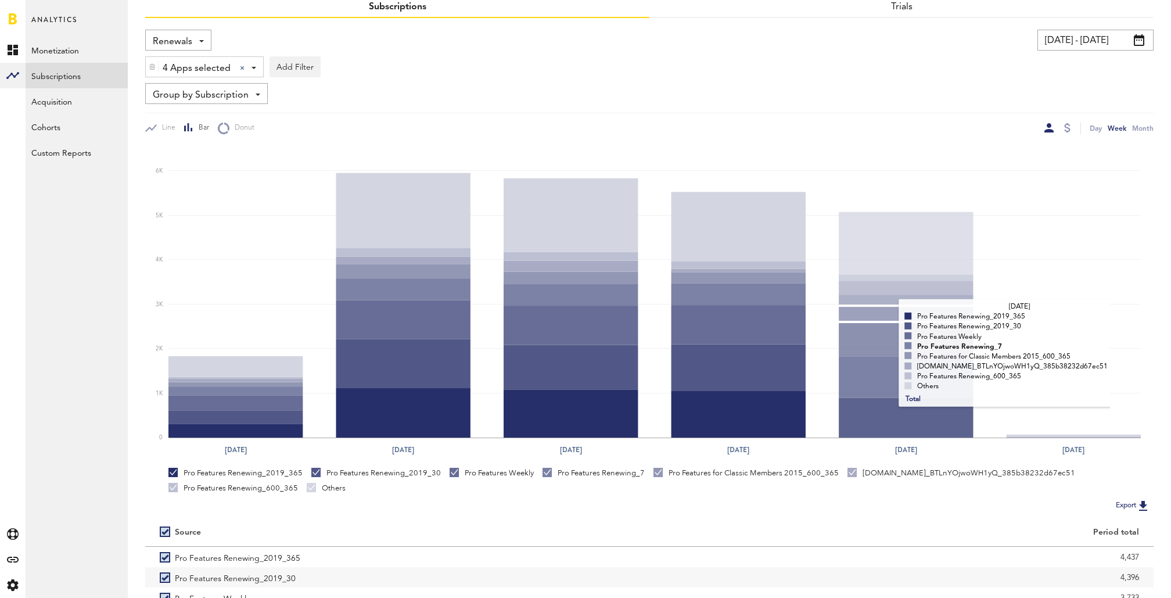
scroll to position [173, 0]
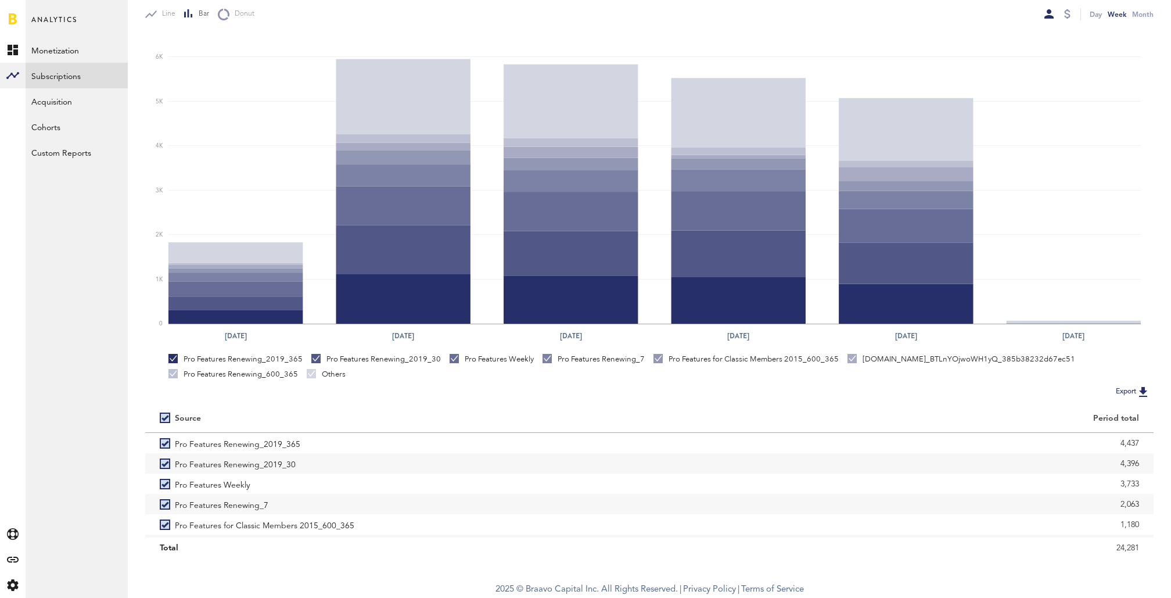
click at [165, 418] on label at bounding box center [167, 418] width 15 height 0
checkbox input "false"
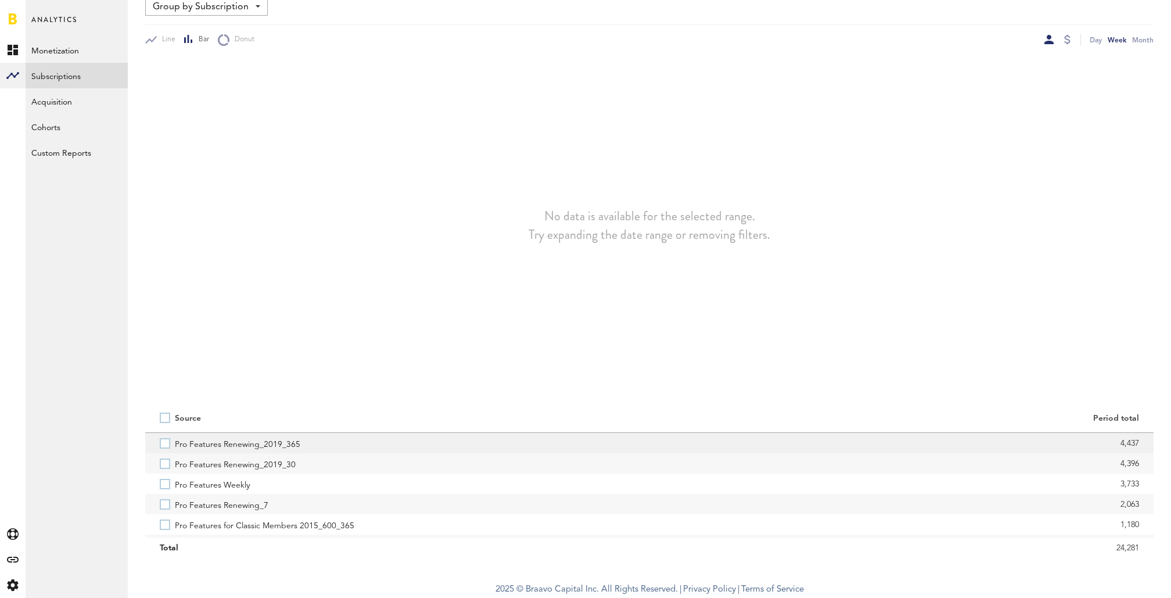
click at [164, 445] on label "Pro Features Renewing_2019_365" at bounding box center [397, 443] width 475 height 20
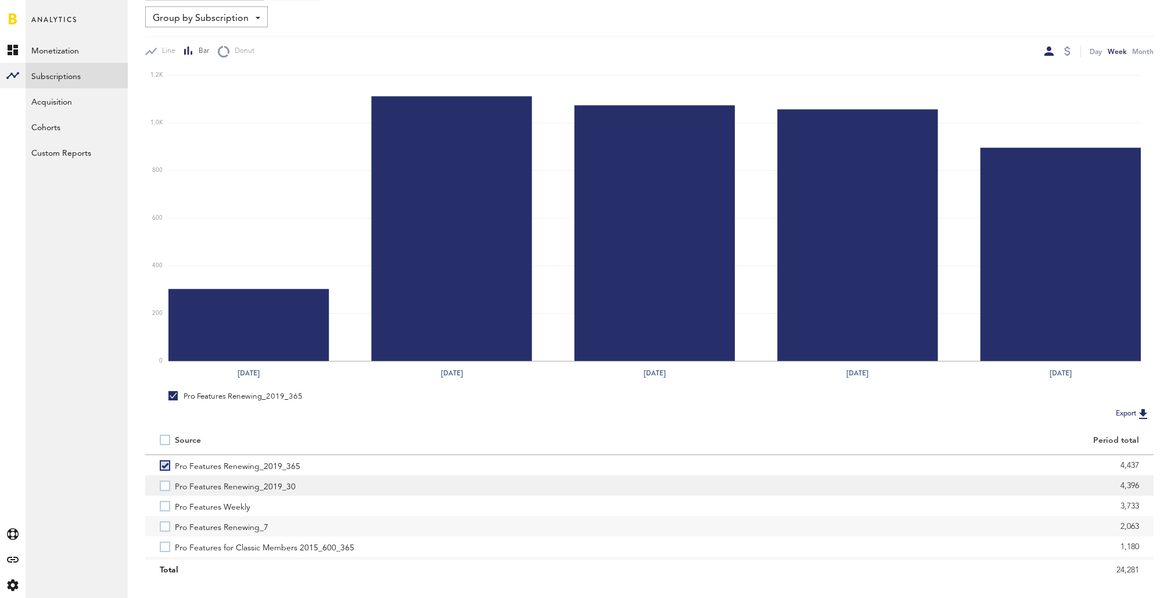
click at [167, 484] on label "Pro Features Renewing_2019_30" at bounding box center [397, 485] width 475 height 20
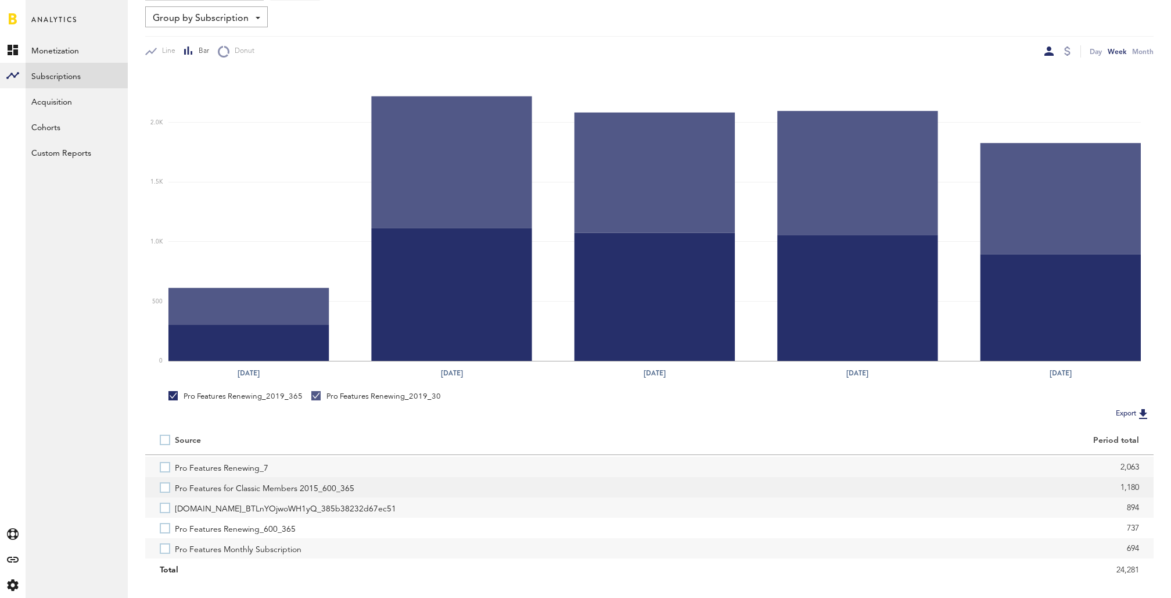
scroll to position [62, 0]
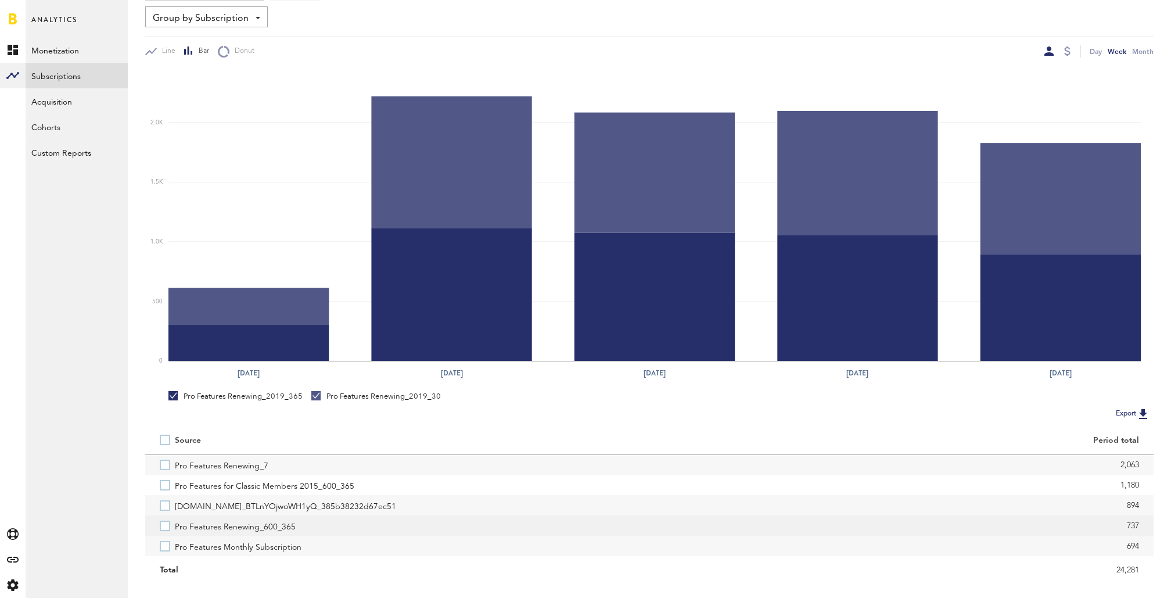
click at [164, 519] on label "Pro Features Renewing_600_365" at bounding box center [397, 525] width 475 height 20
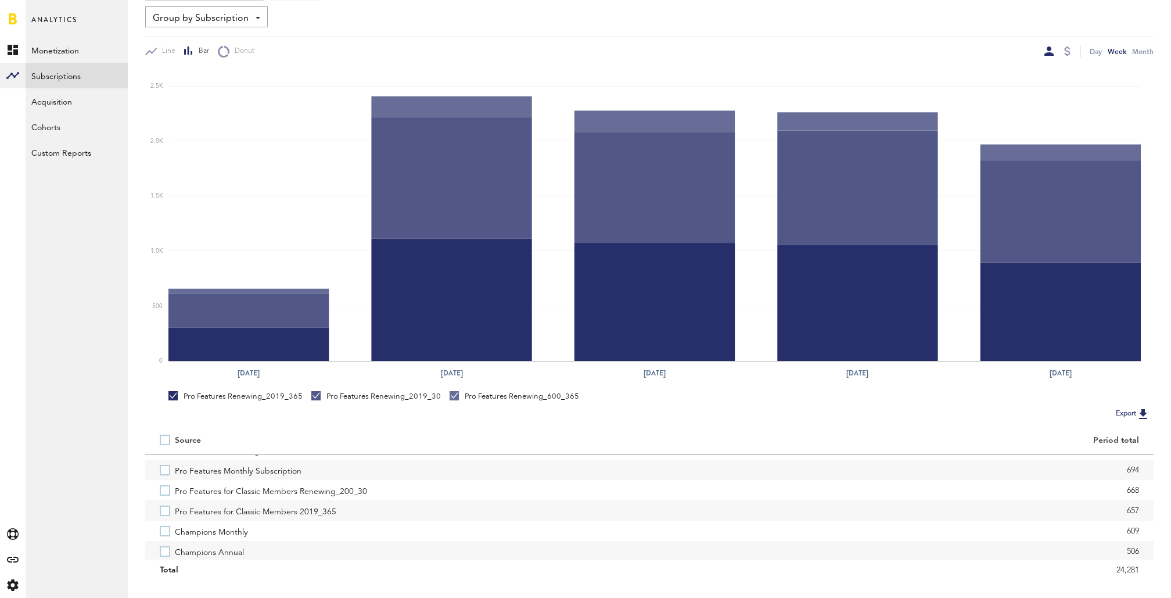
scroll to position [155, 0]
click at [164, 519] on label "Champions Monthly" at bounding box center [397, 514] width 475 height 20
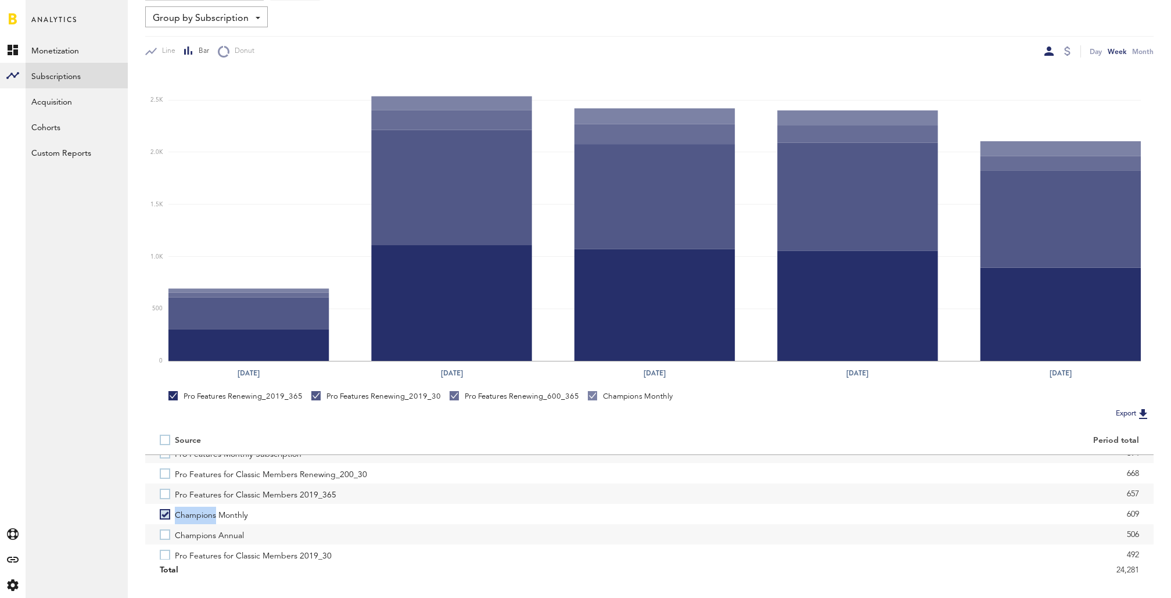
click at [164, 519] on label "Champions Monthly" at bounding box center [397, 514] width 475 height 20
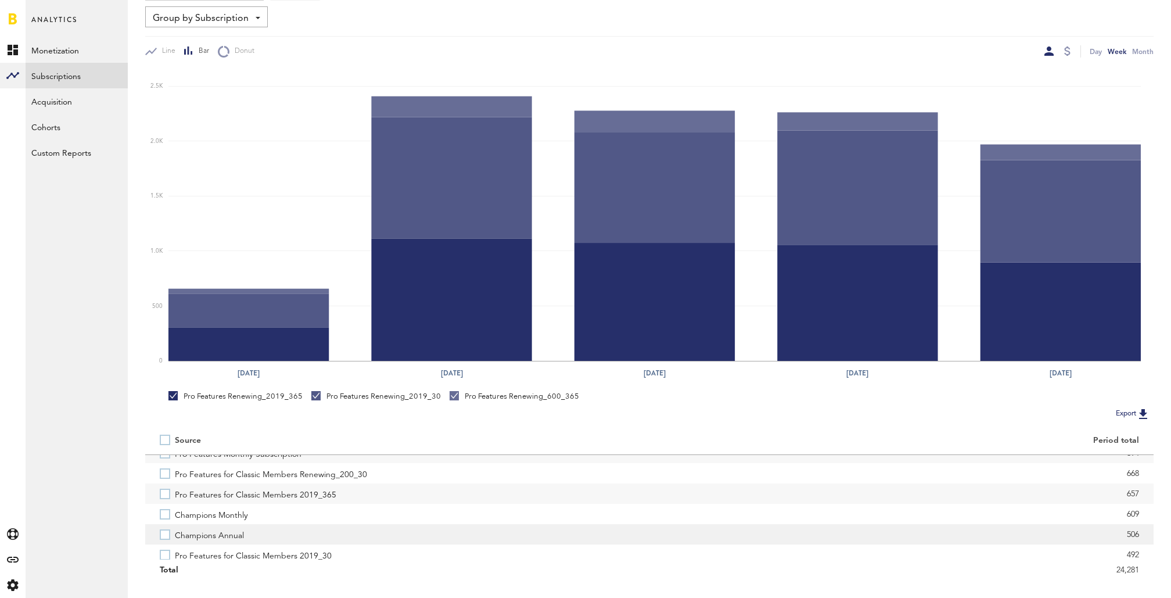
click at [165, 531] on label "Champions Annual" at bounding box center [397, 534] width 475 height 20
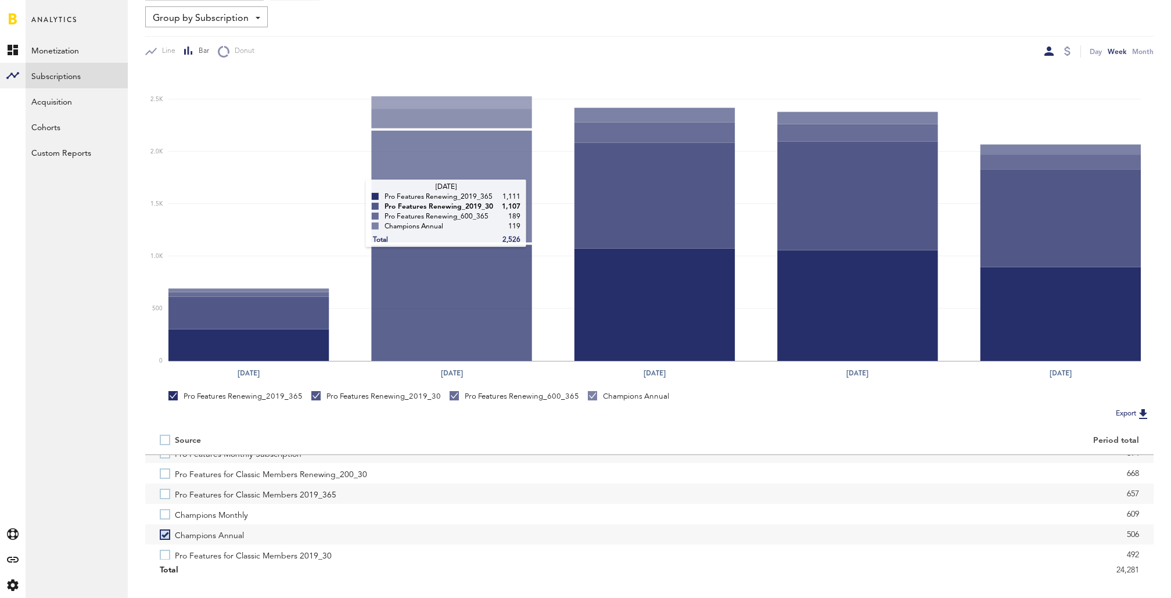
scroll to position [0, 0]
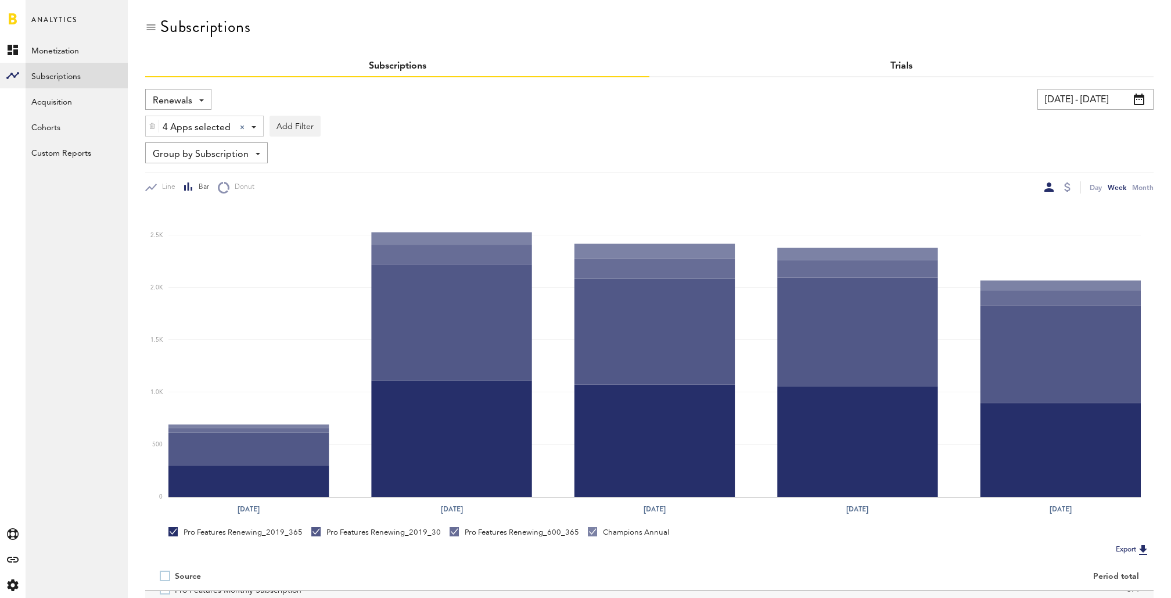
click at [901, 65] on link "Trials" at bounding box center [902, 66] width 22 height 9
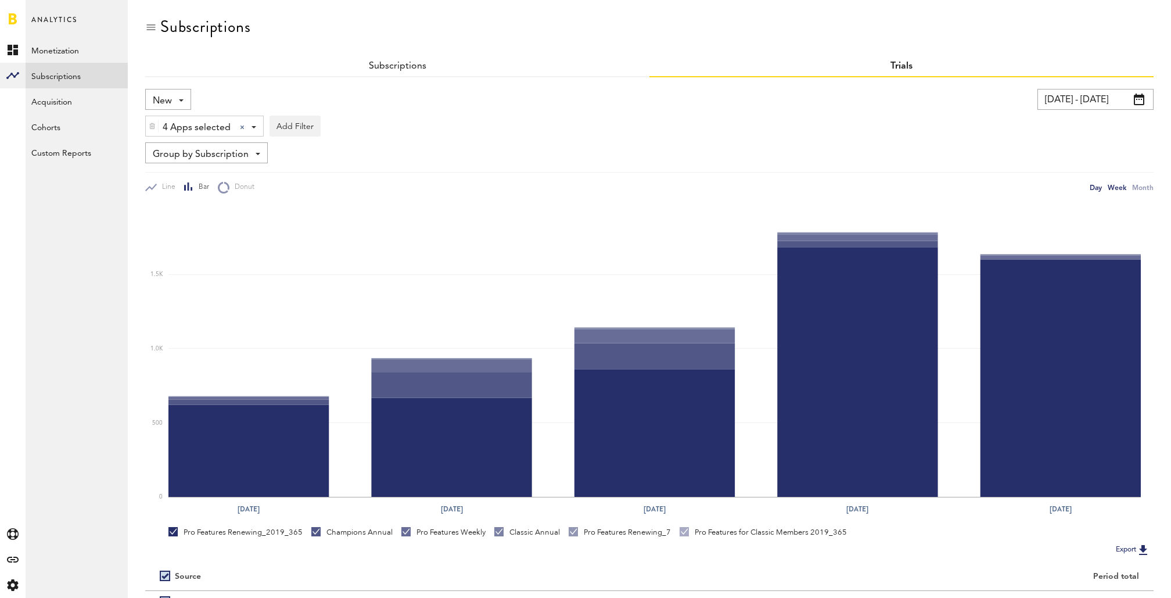
click at [1094, 186] on div "Day" at bounding box center [1096, 187] width 12 height 12
